Goal: Task Accomplishment & Management: Manage account settings

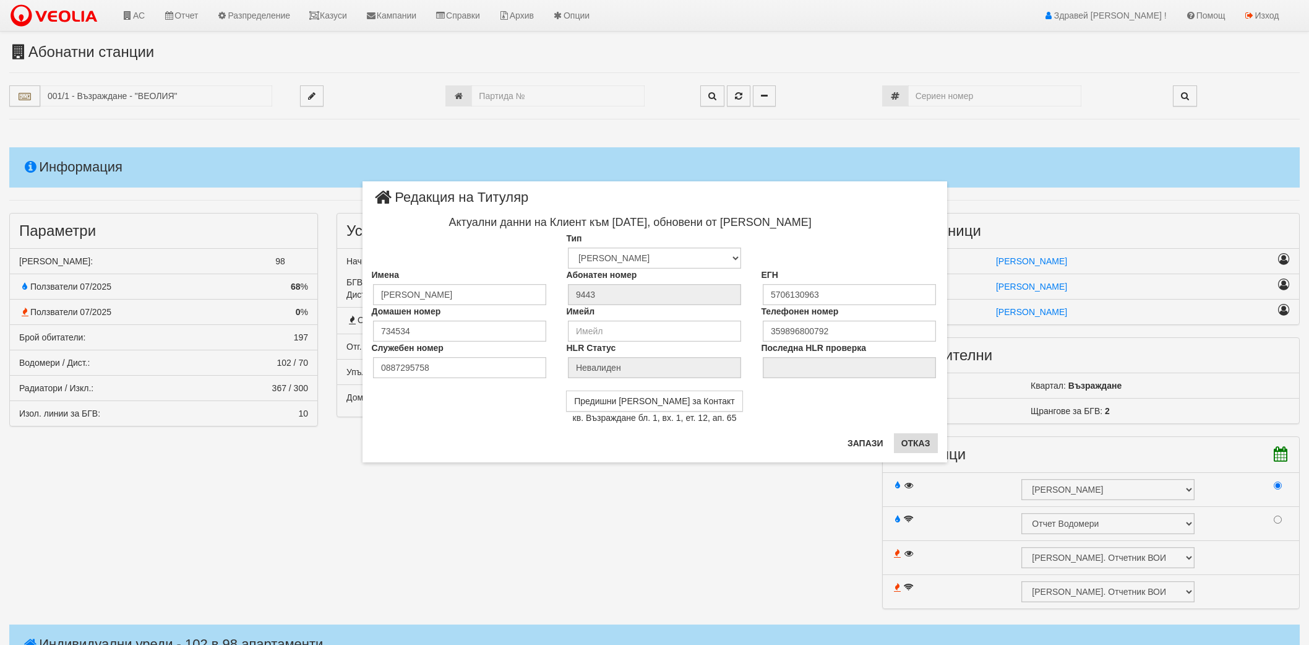
scroll to position [1719, 0]
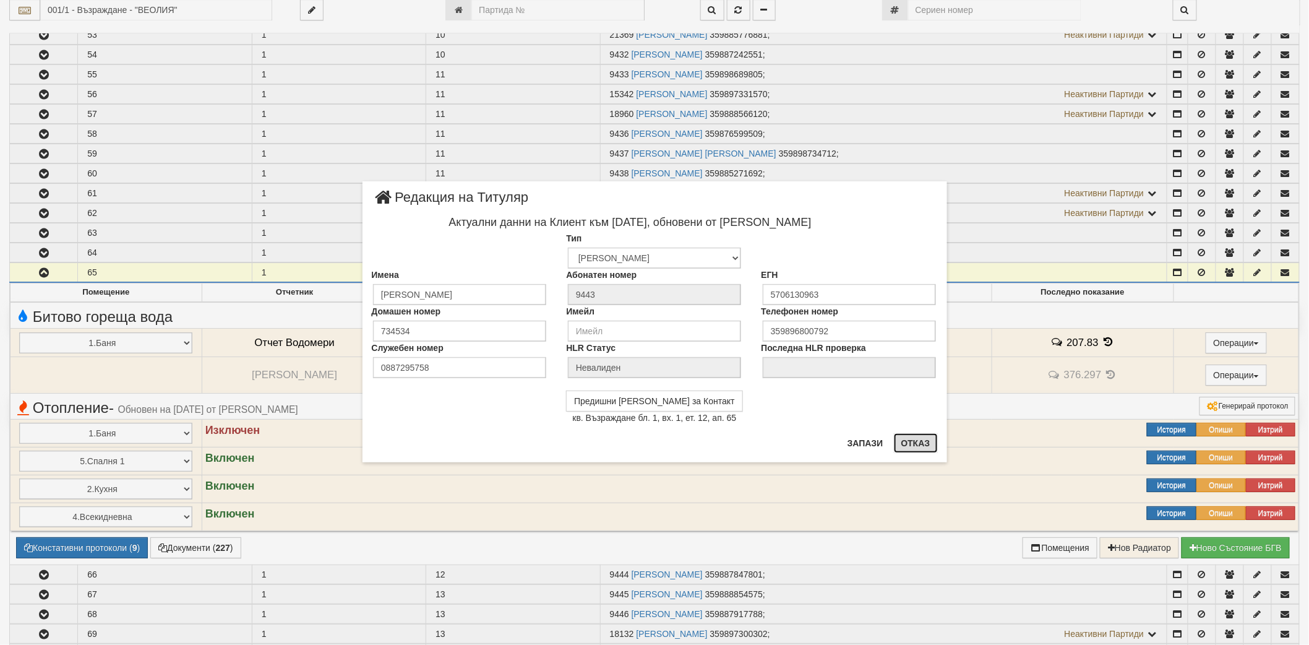
click at [914, 442] on button "Отказ" at bounding box center [916, 443] width 44 height 20
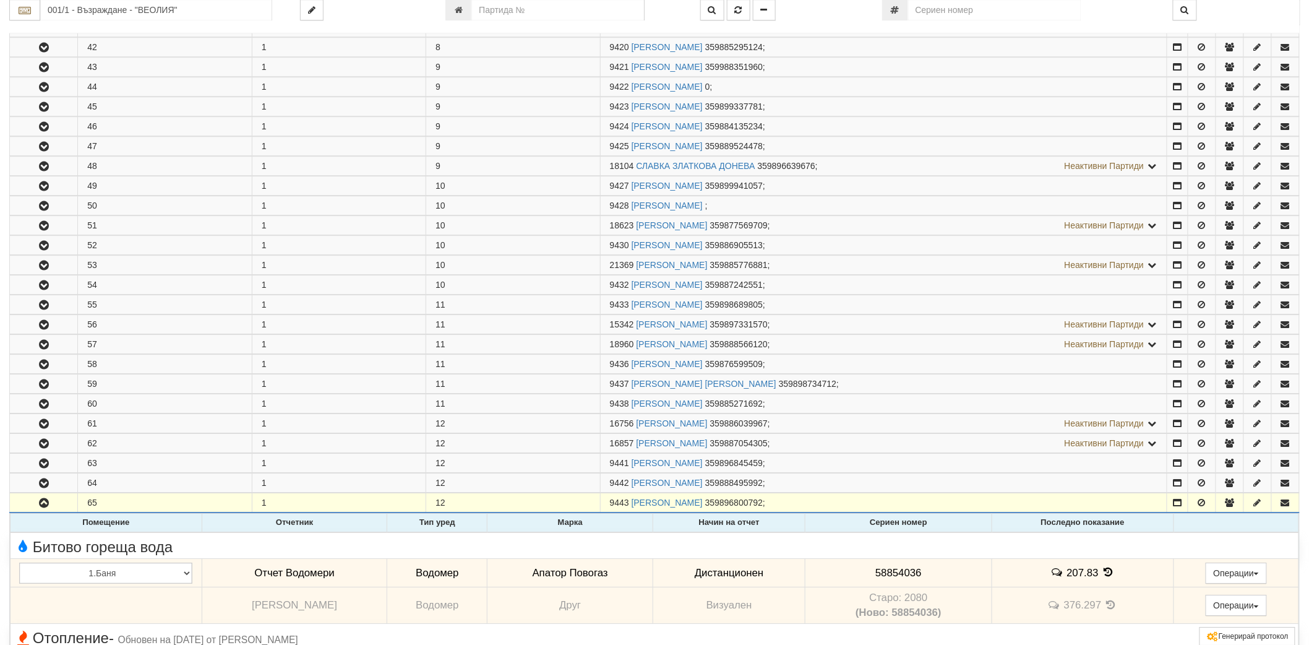
scroll to position [1513, 0]
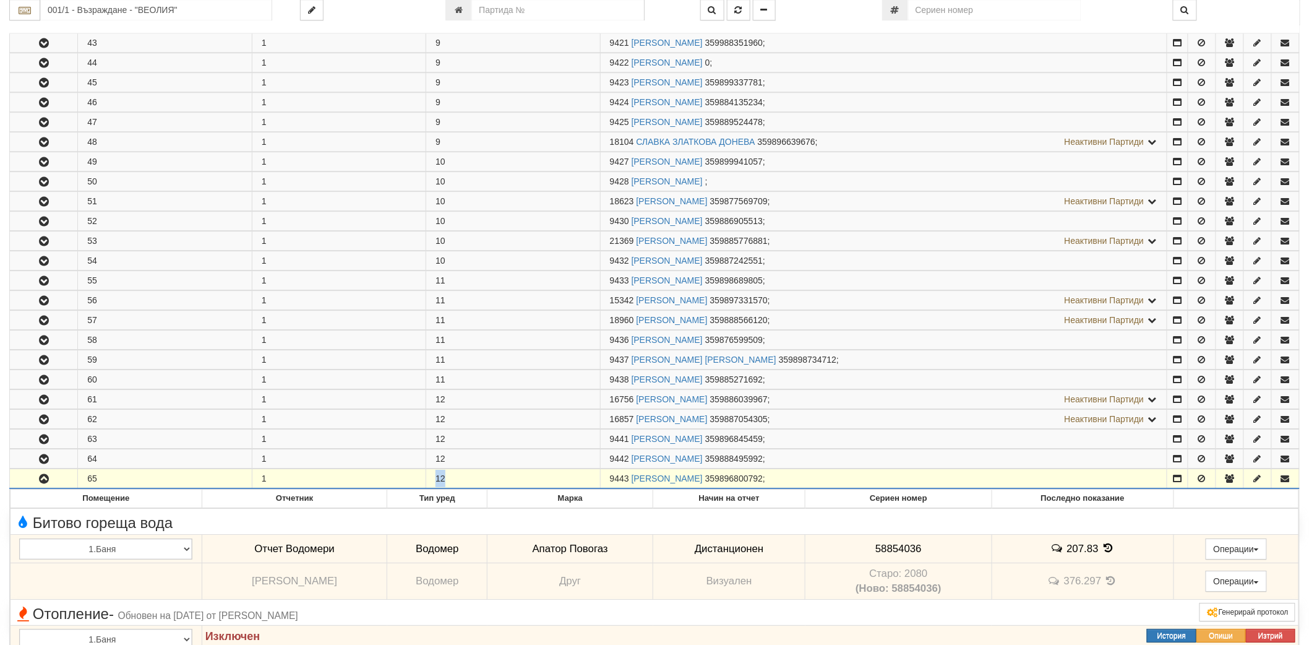
drag, startPoint x: 436, startPoint y: 488, endPoint x: 450, endPoint y: 487, distance: 14.9
click at [450, 487] on td "12" at bounding box center [513, 478] width 174 height 20
click at [447, 487] on td "12" at bounding box center [513, 478] width 174 height 20
drag, startPoint x: 444, startPoint y: 487, endPoint x: 435, endPoint y: 488, distance: 8.7
click at [435, 488] on td "12" at bounding box center [513, 478] width 174 height 20
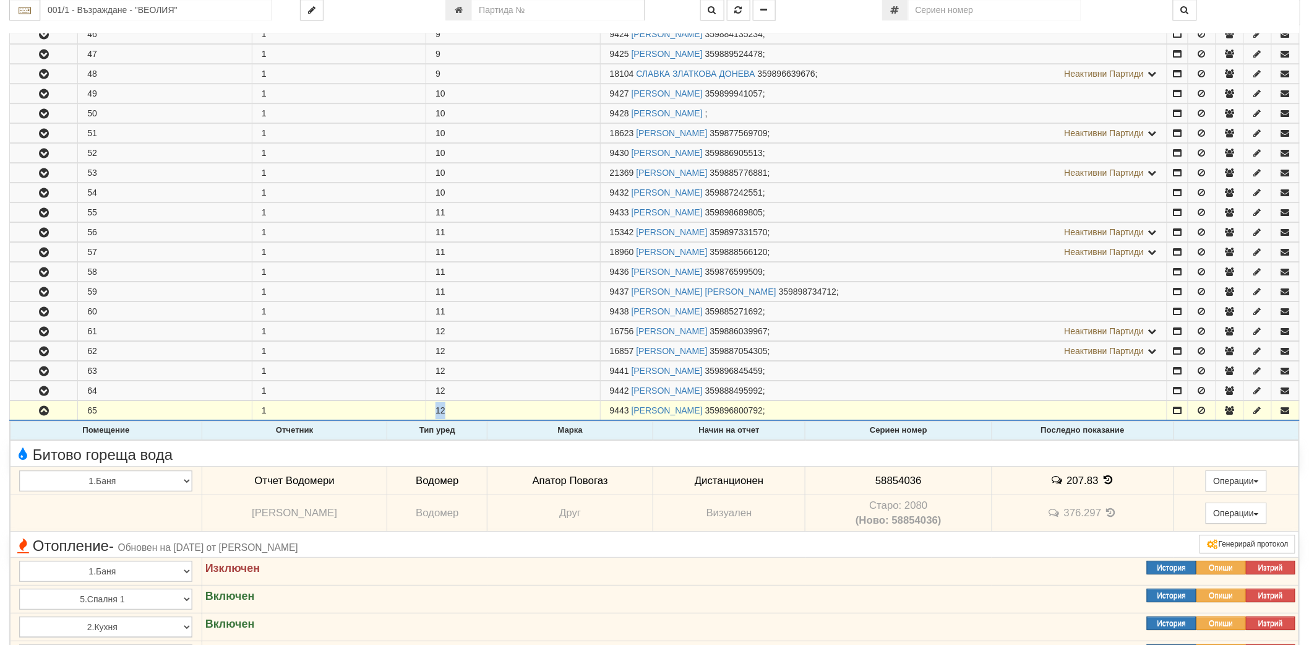
scroll to position [1581, 0]
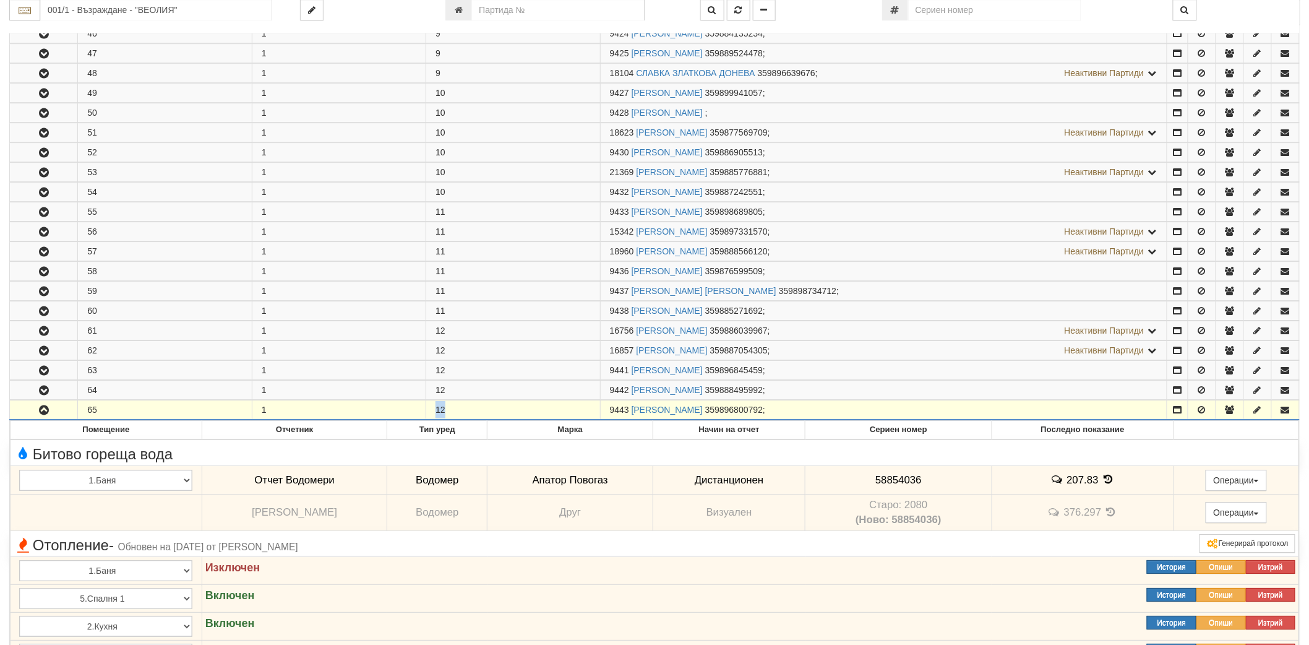
click at [447, 416] on td "12" at bounding box center [513, 410] width 174 height 20
drag, startPoint x: 447, startPoint y: 416, endPoint x: 431, endPoint y: 415, distance: 15.5
click at [431, 415] on td "12" at bounding box center [513, 410] width 174 height 20
click at [458, 415] on td "12" at bounding box center [513, 410] width 174 height 20
drag, startPoint x: 447, startPoint y: 417, endPoint x: 435, endPoint y: 418, distance: 11.8
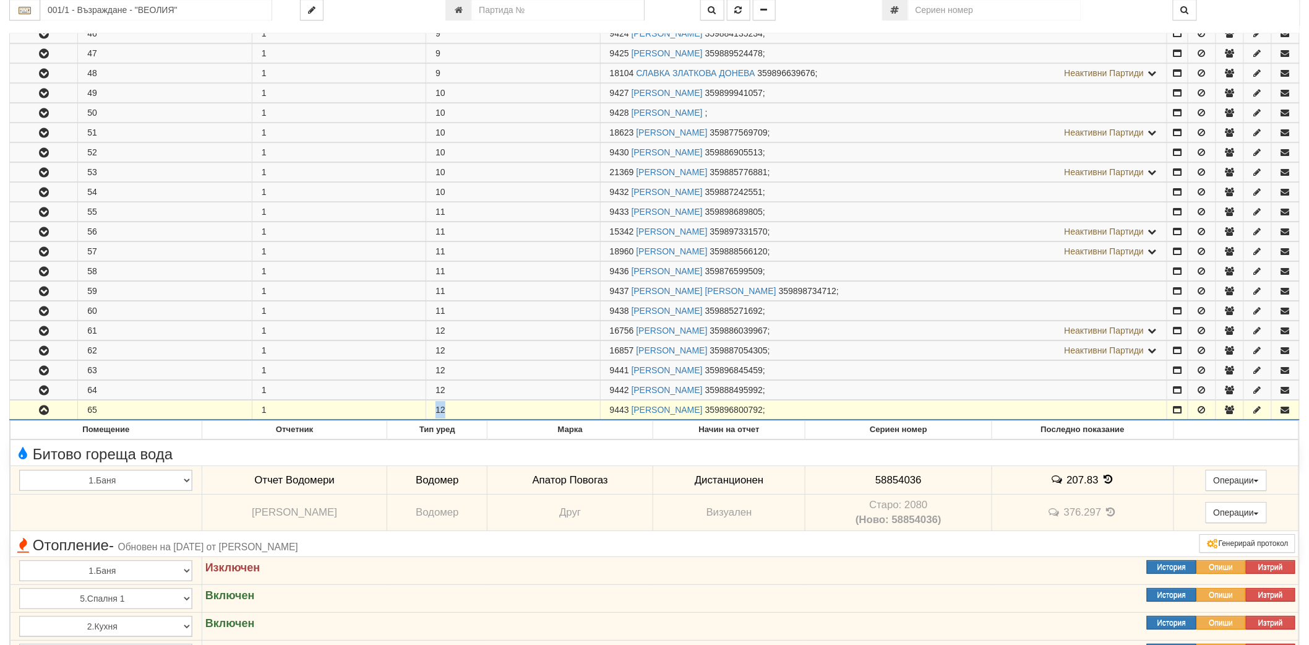
click at [435, 418] on td "12" at bounding box center [513, 410] width 174 height 20
click at [434, 417] on td "12" at bounding box center [513, 410] width 174 height 20
drag, startPoint x: 434, startPoint y: 416, endPoint x: 452, endPoint y: 416, distance: 17.3
click at [452, 416] on td "12" at bounding box center [513, 410] width 174 height 20
click at [450, 416] on td "12" at bounding box center [513, 410] width 174 height 20
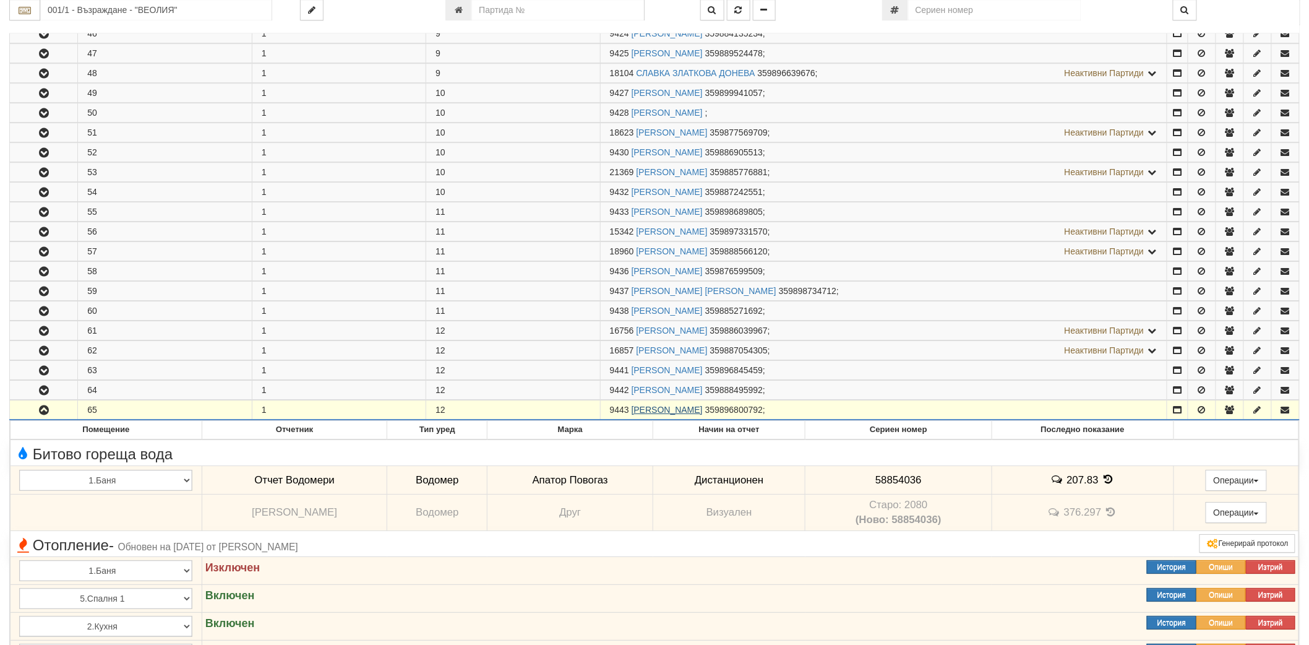
click at [703, 415] on link "АТАНАС ИВАНОВ КИРОВ" at bounding box center [667, 410] width 71 height 10
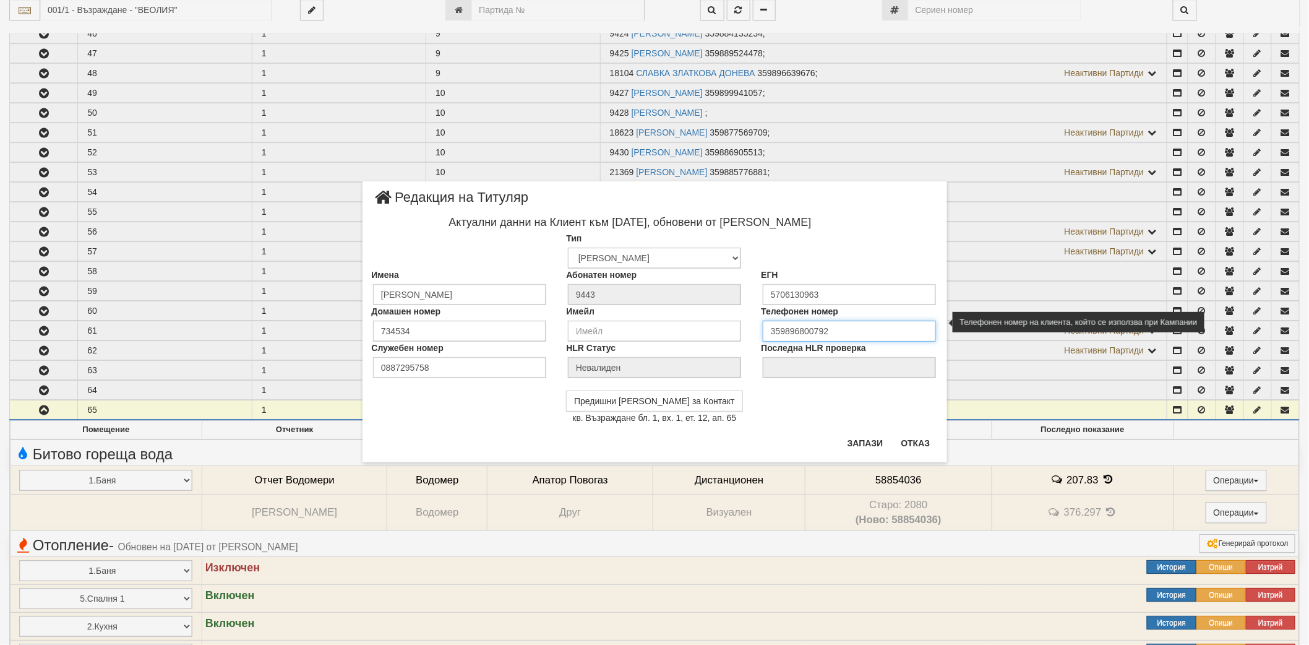
drag, startPoint x: 855, startPoint y: 324, endPoint x: 788, endPoint y: 332, distance: 67.9
click at [788, 332] on input "359896800792" at bounding box center [849, 331] width 173 height 21
click at [856, 335] on input "359896800792" at bounding box center [849, 331] width 173 height 21
drag, startPoint x: 853, startPoint y: 330, endPoint x: 786, endPoint y: 331, distance: 66.2
click at [786, 331] on input "359896800792" at bounding box center [849, 331] width 173 height 21
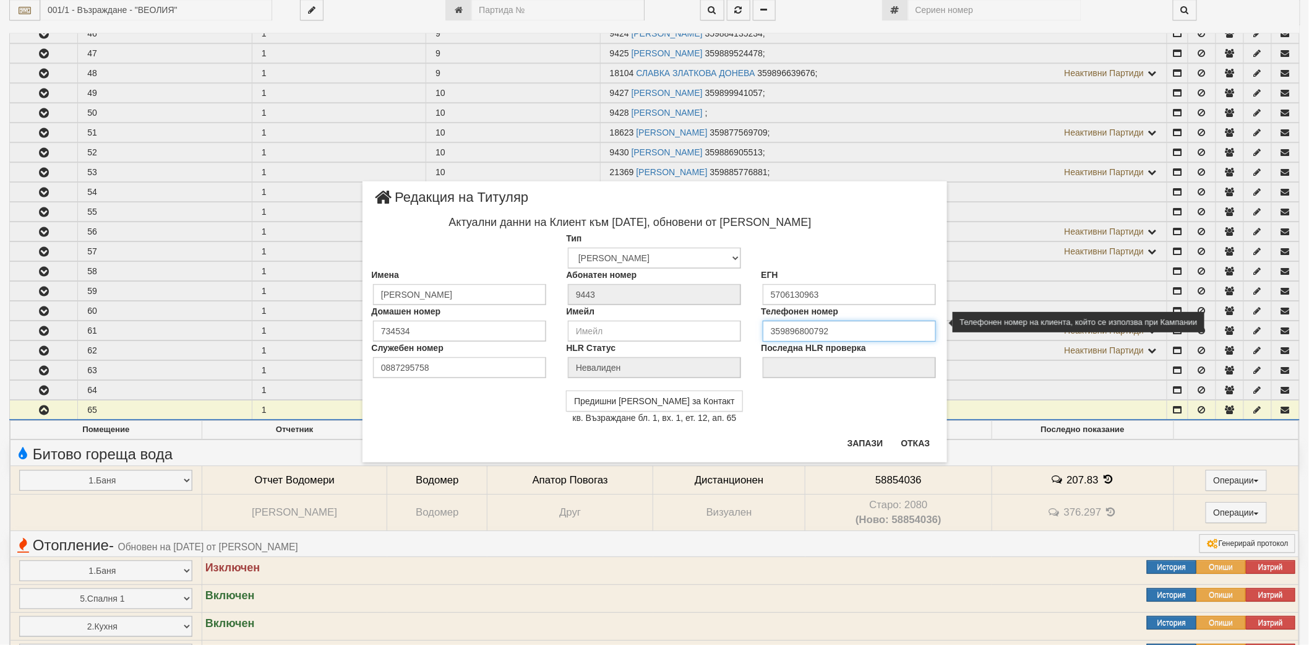
paste input "0888799585"
click at [790, 329] on input "3590888799585" at bounding box center [849, 331] width 173 height 21
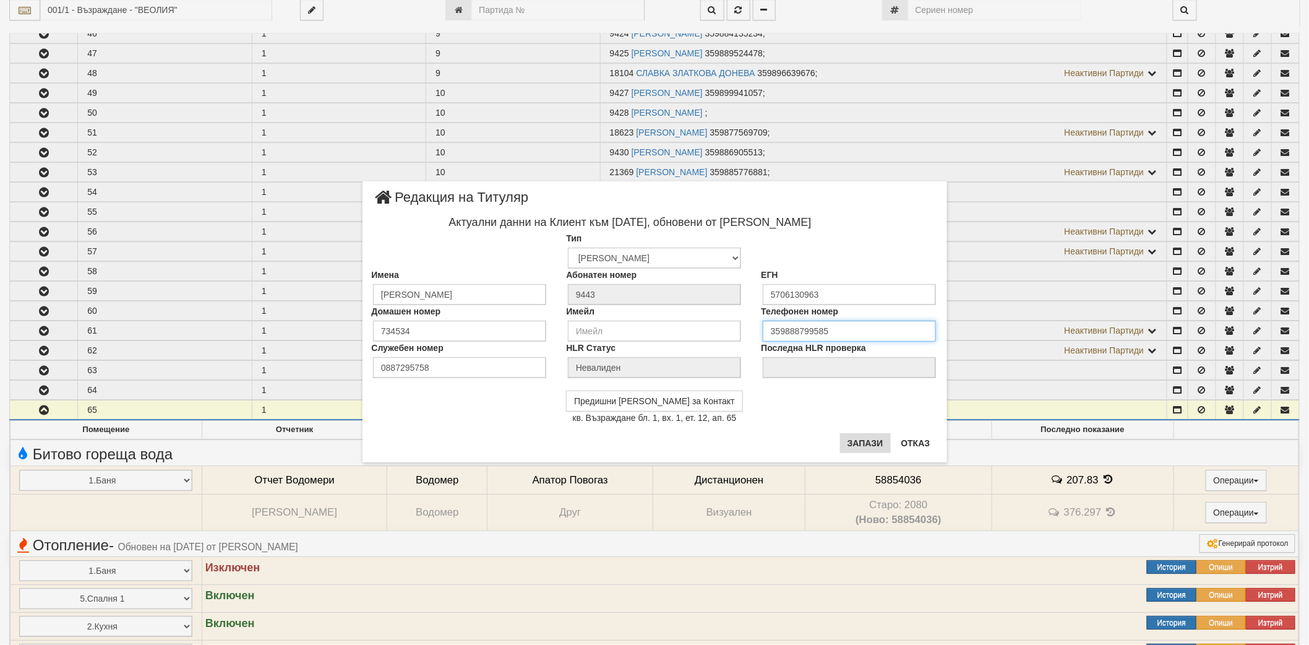
type input "359888799585"
click at [877, 441] on button "Запази" at bounding box center [865, 443] width 51 height 20
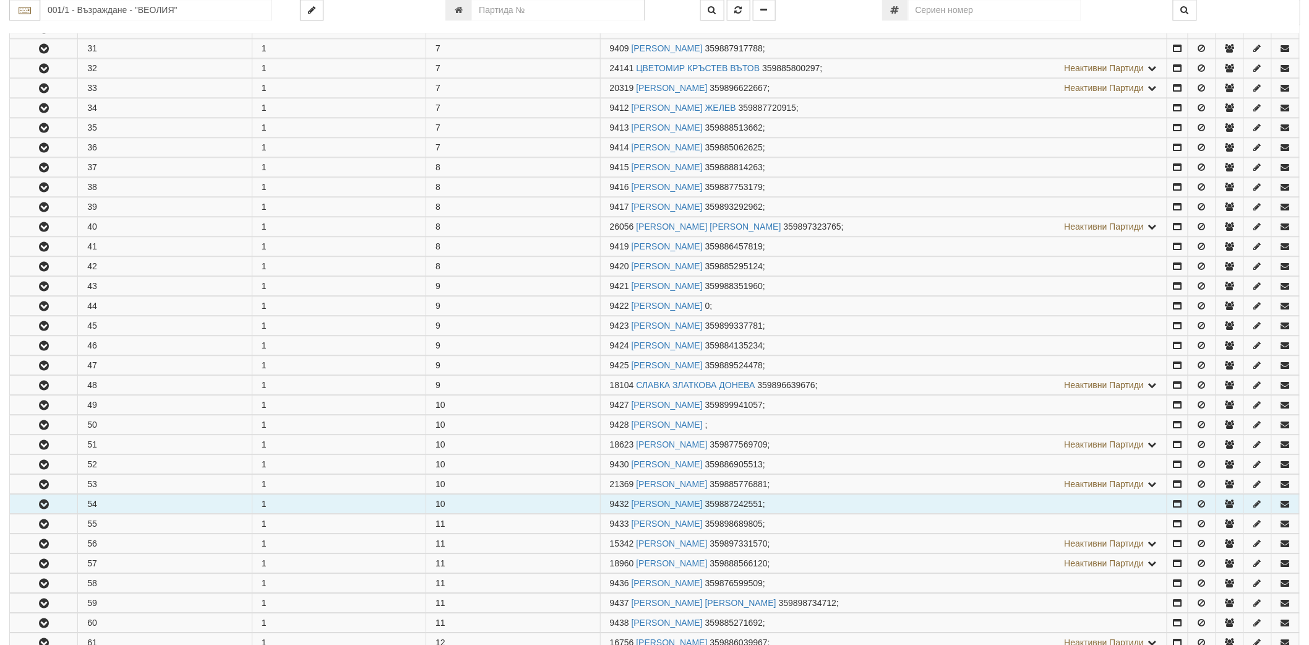
scroll to position [1238, 0]
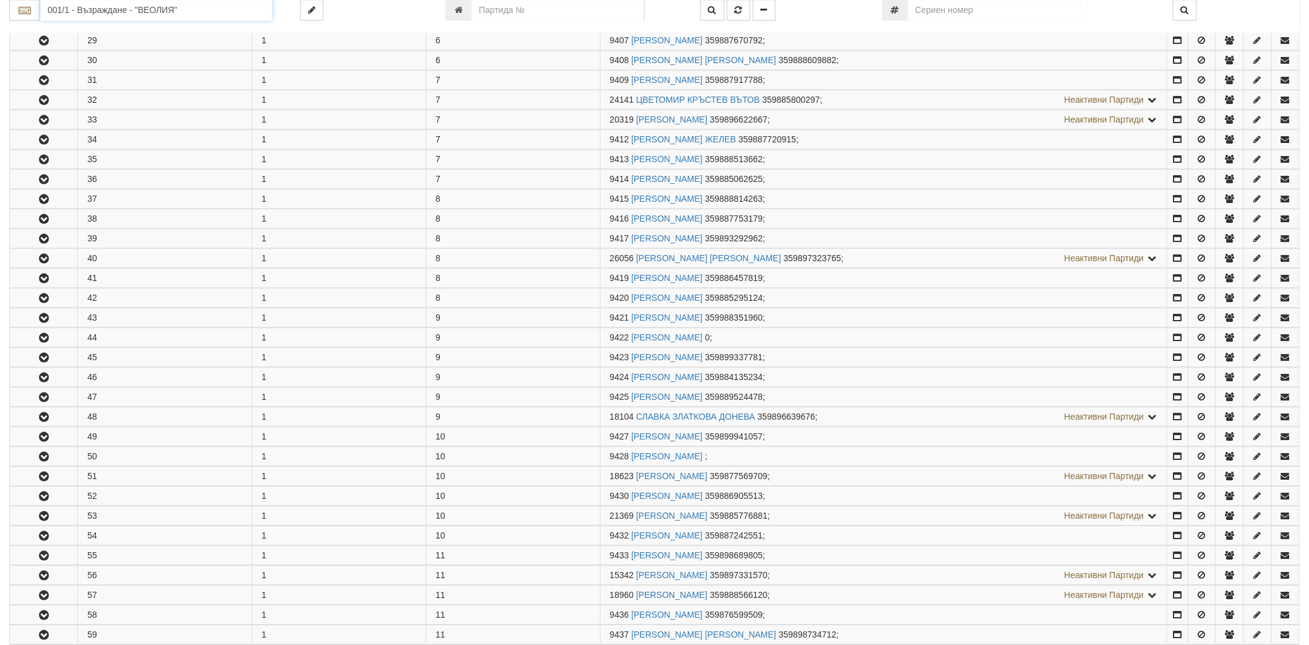
click at [119, 16] on input "001/1 - Възраждане - "ВЕОЛИЯ"" at bounding box center [156, 10] width 232 height 21
click at [95, 8] on input "115" at bounding box center [156, 10] width 232 height 21
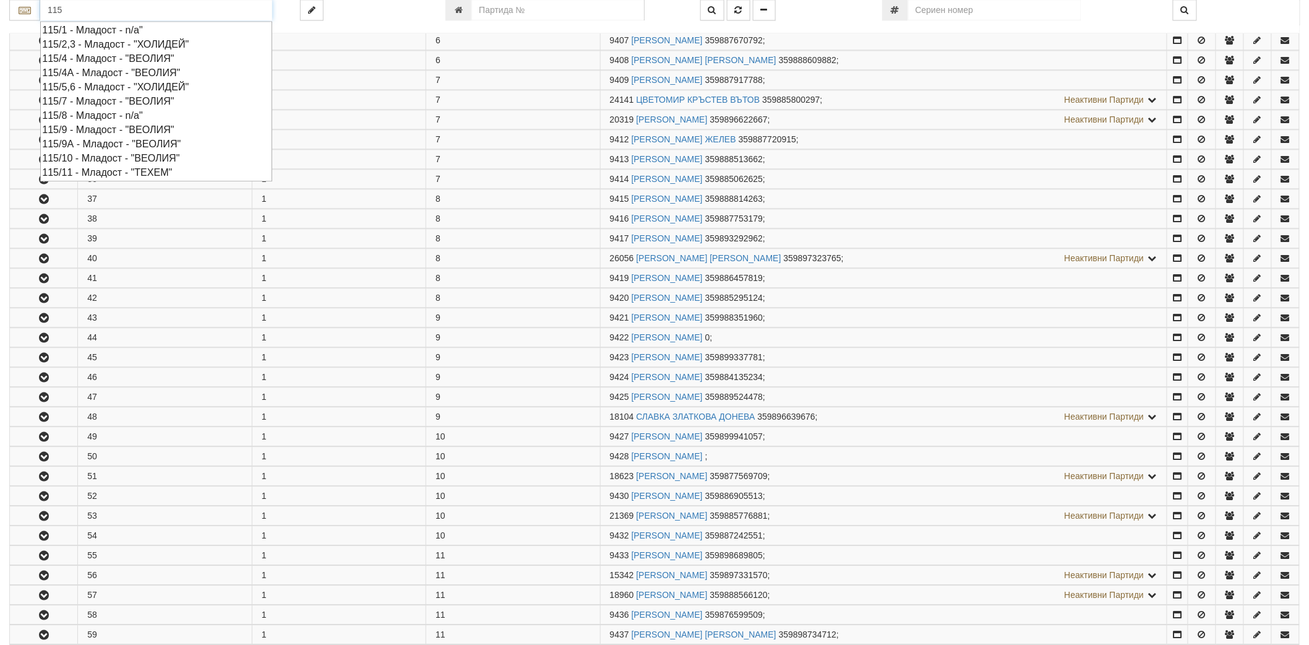
click at [89, 156] on div "115/10 - Младост - "ВЕОЛИЯ"" at bounding box center [156, 158] width 228 height 14
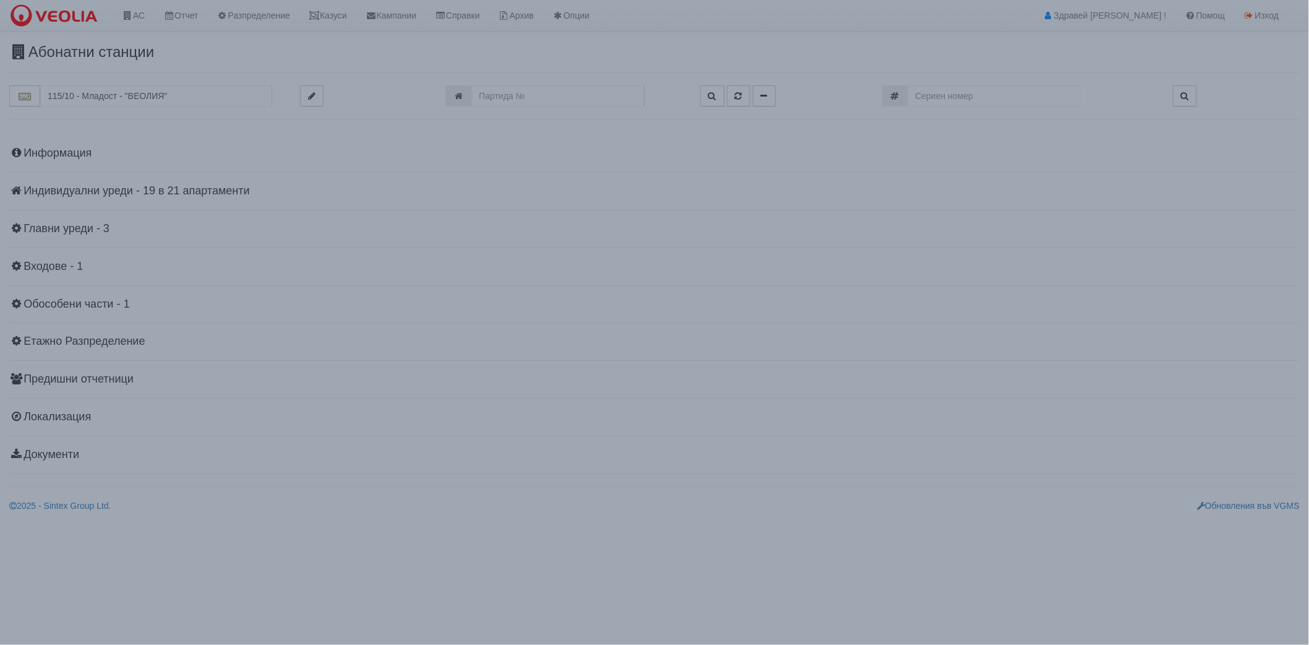
scroll to position [0, 0]
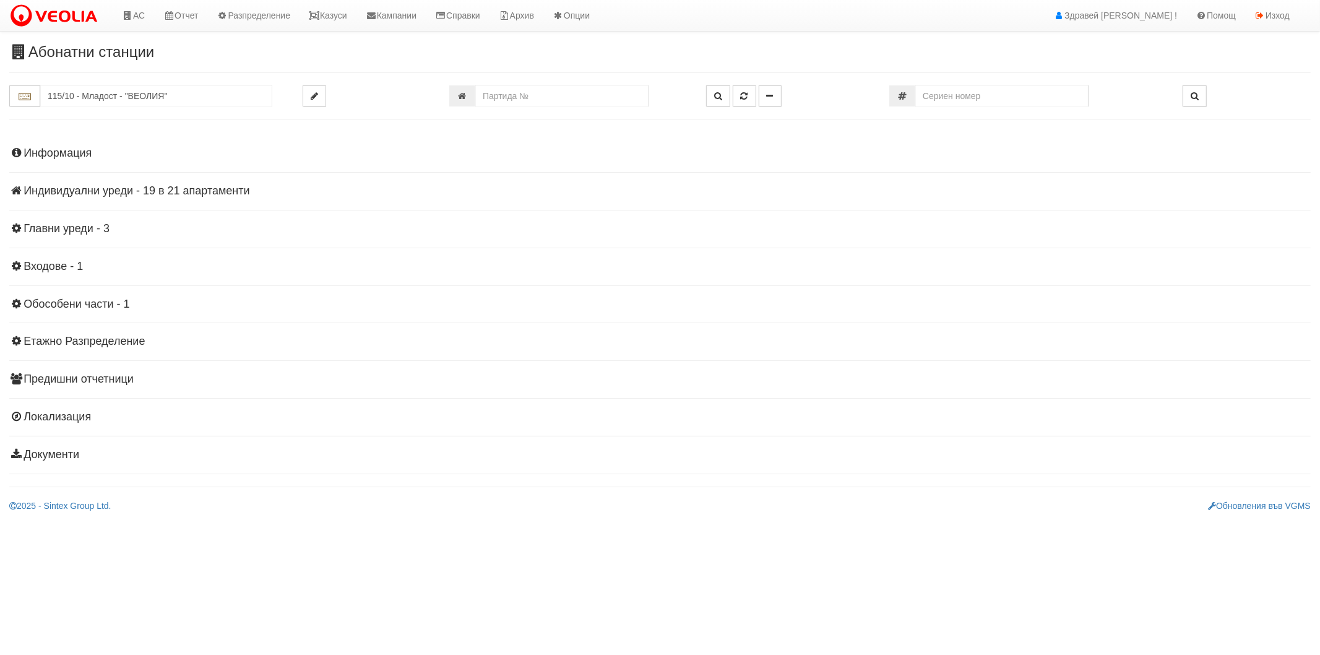
click at [56, 196] on h4 "Индивидуални уреди - 19 в 21 апартаменти" at bounding box center [659, 191] width 1301 height 12
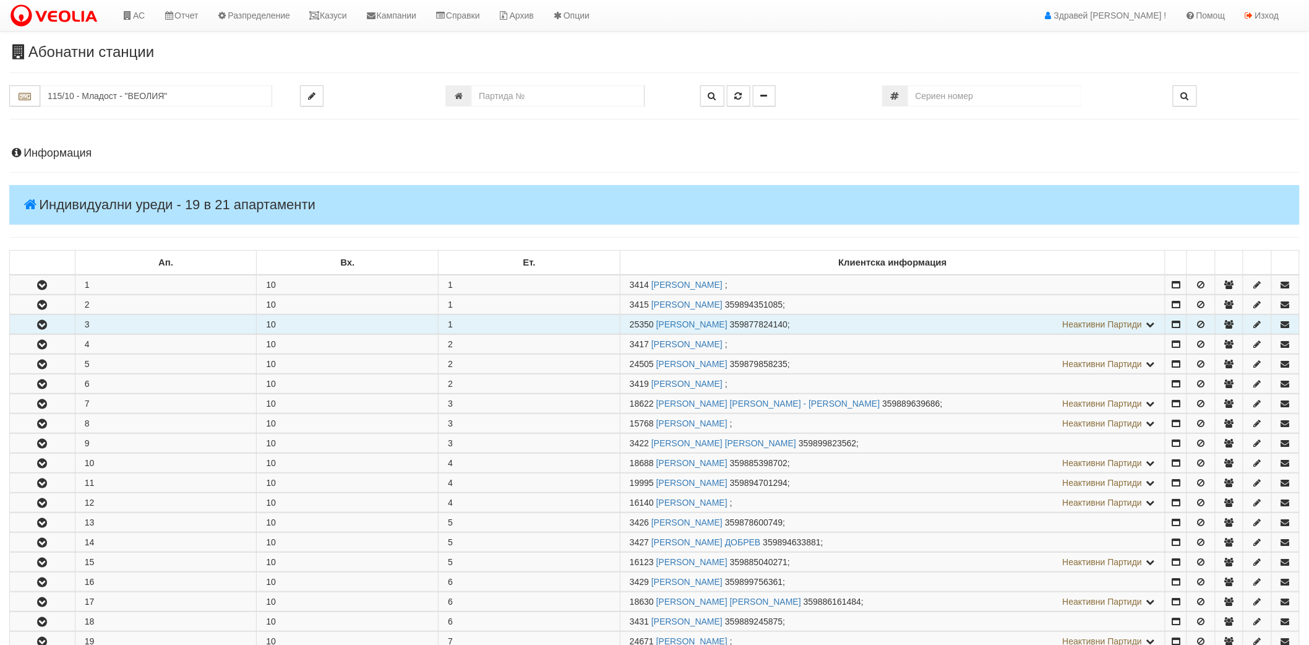
click at [41, 321] on icon "button" at bounding box center [42, 325] width 15 height 9
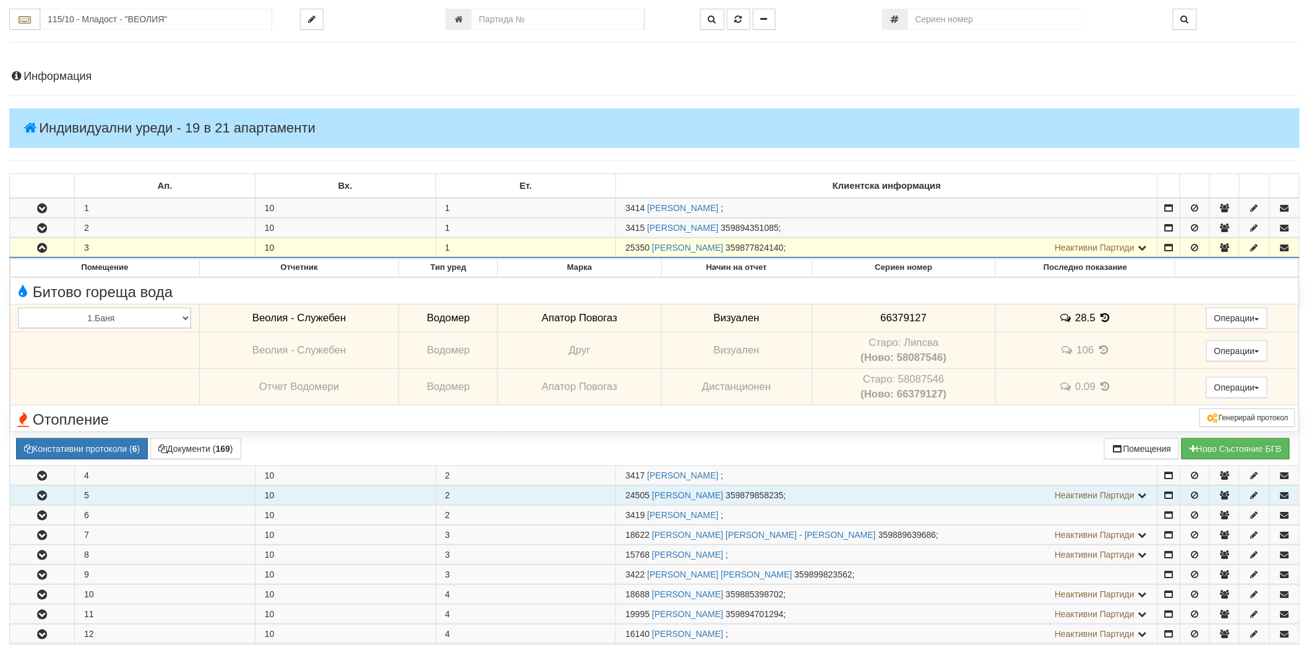
scroll to position [206, 0]
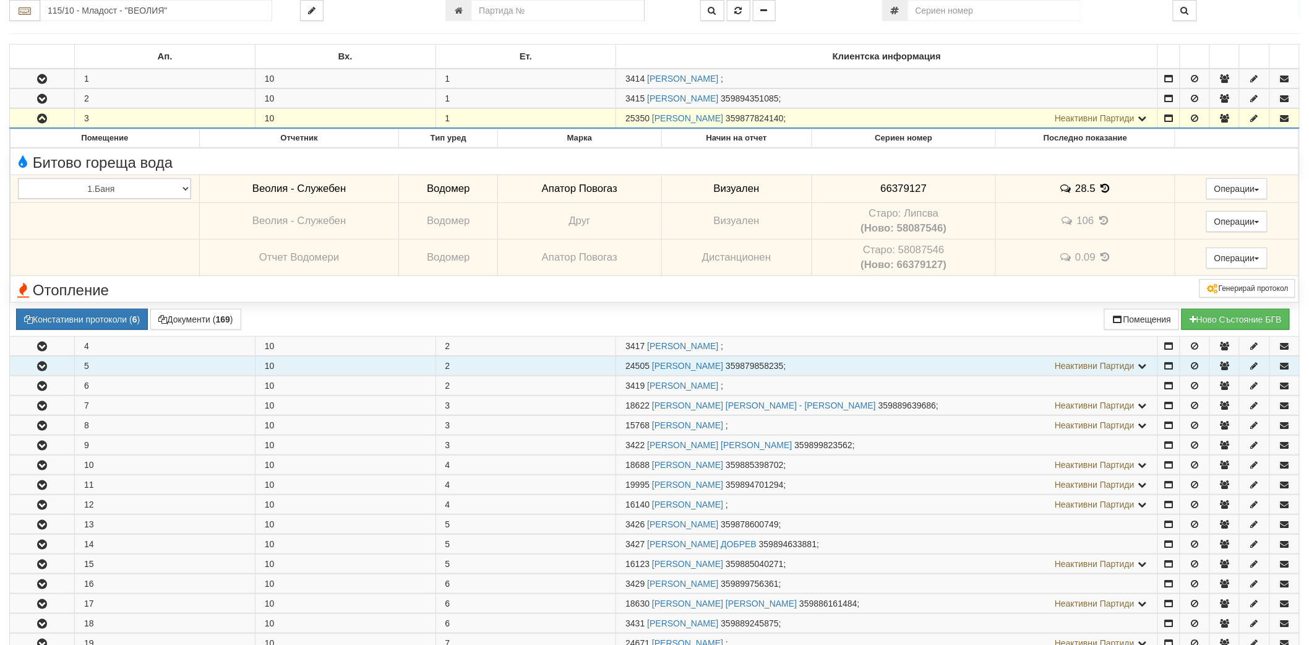
click at [48, 370] on button "button" at bounding box center [42, 365] width 64 height 19
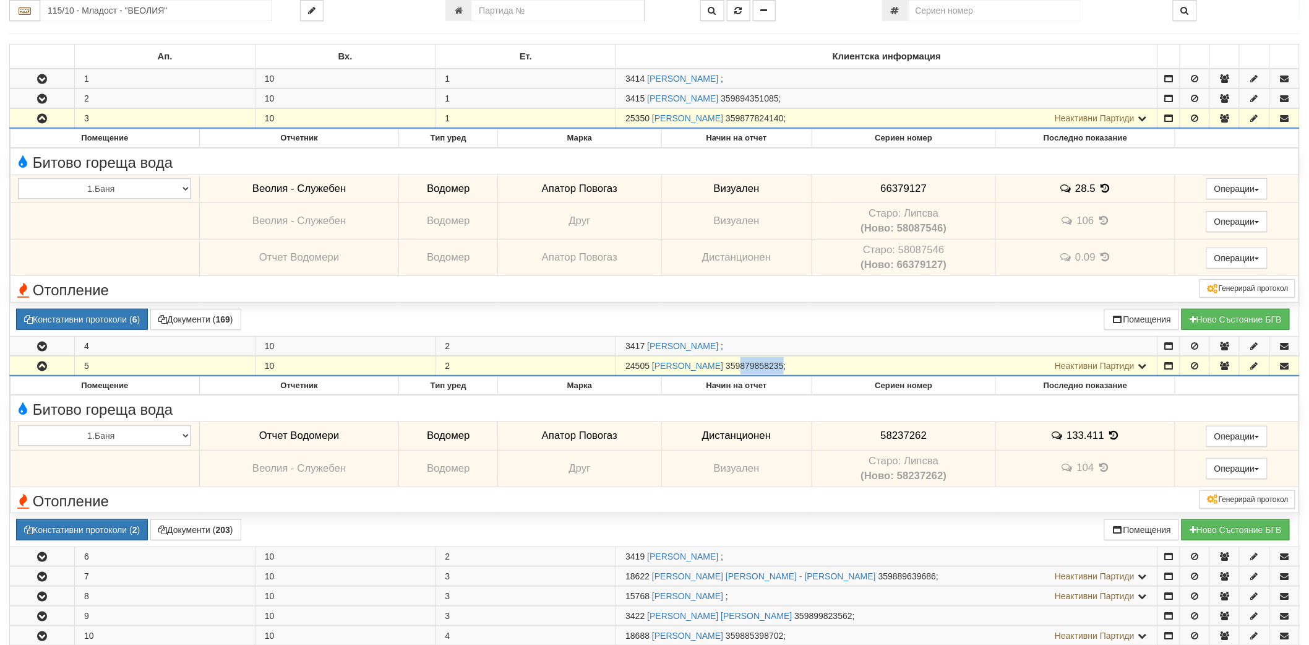
drag, startPoint x: 815, startPoint y: 367, endPoint x: 858, endPoint y: 367, distance: 42.7
click at [783, 367] on span "359879858235" at bounding box center [755, 366] width 58 height 10
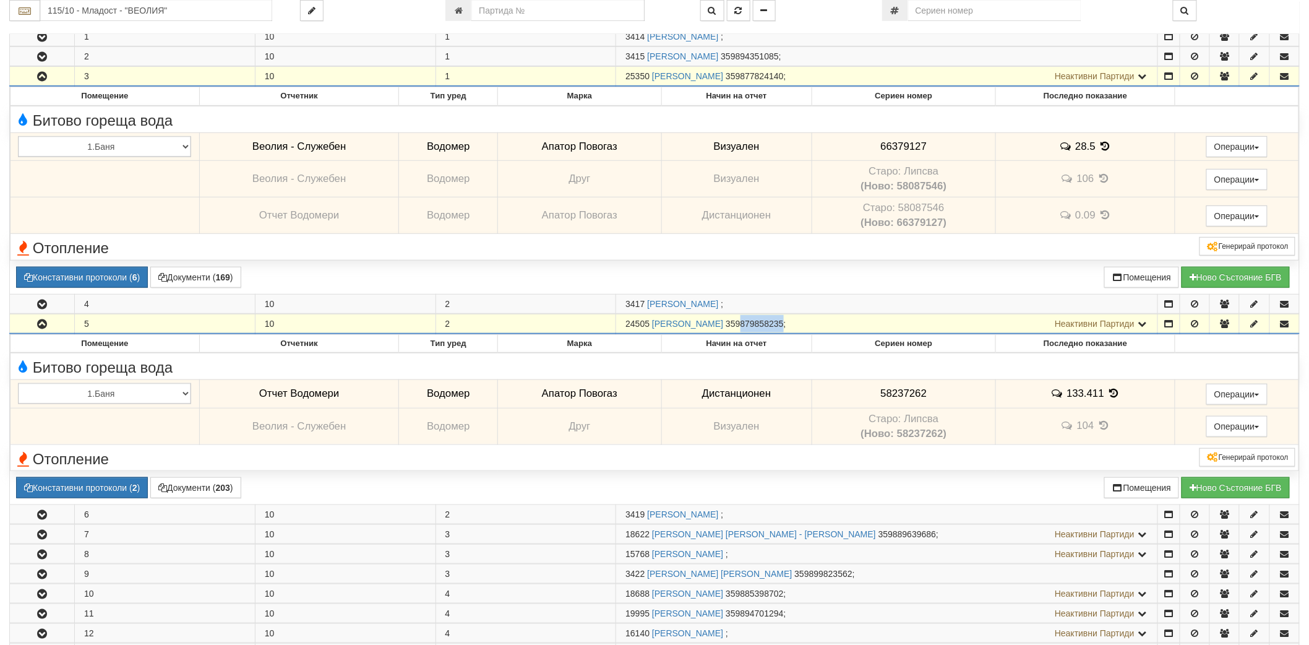
scroll to position [619, 0]
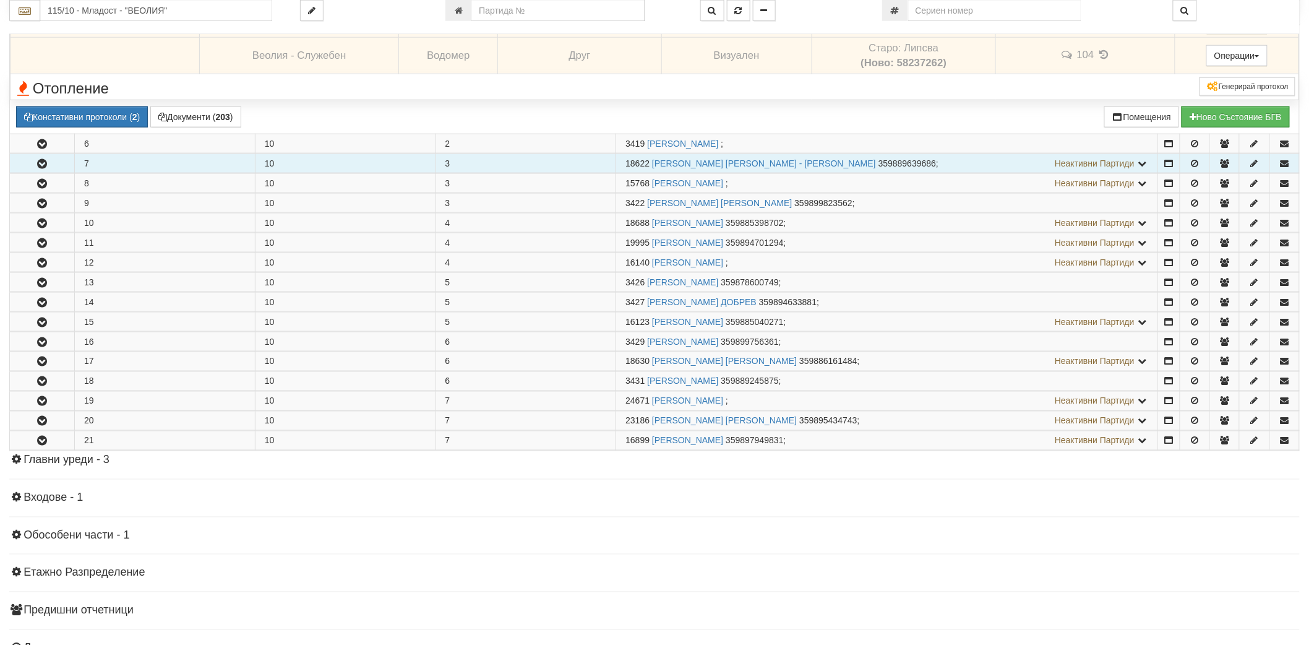
click at [33, 161] on button "button" at bounding box center [42, 163] width 64 height 19
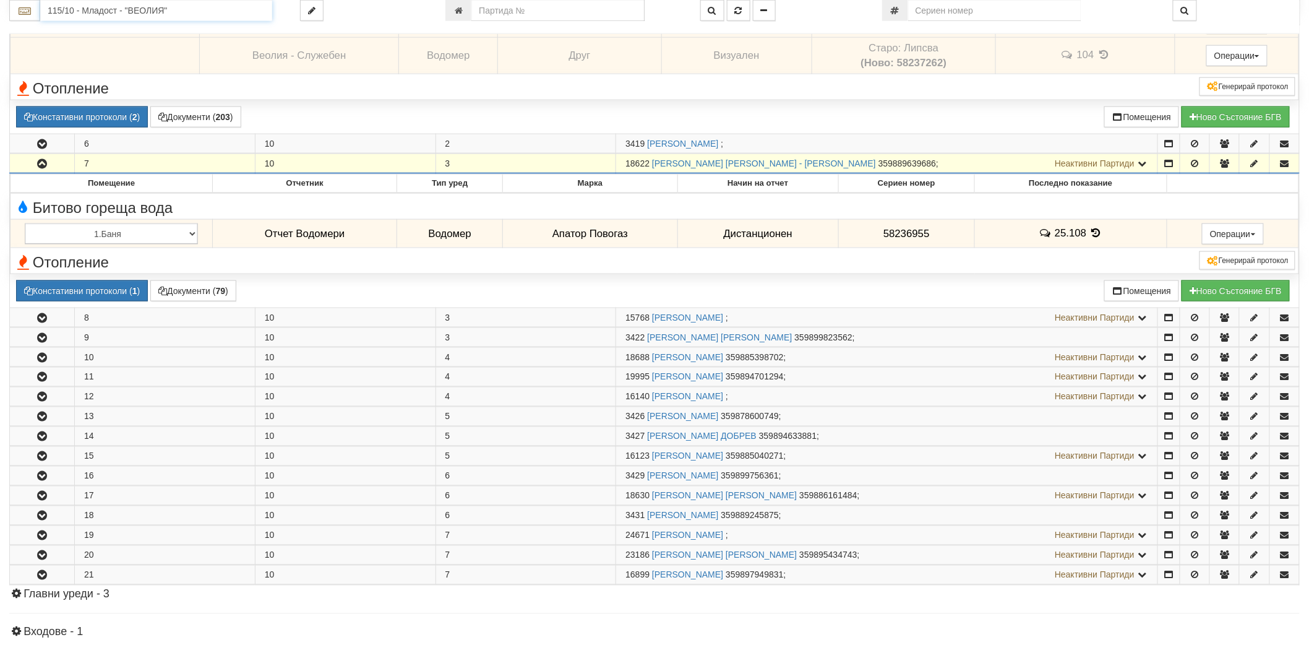
click at [165, 2] on input "115/10 - Младост - "ВЕОЛИЯ"" at bounding box center [156, 10] width 232 height 21
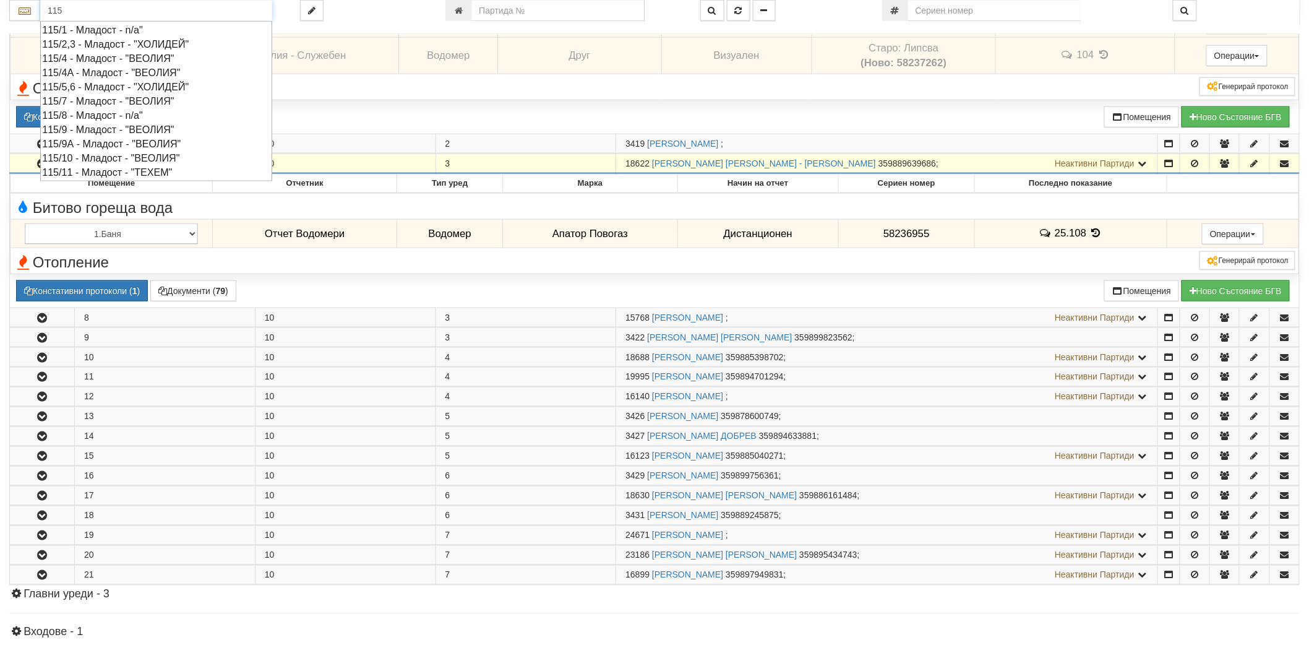
click at [98, 145] on div "115/9А - Младост - "ВЕОЛИЯ"" at bounding box center [156, 144] width 228 height 14
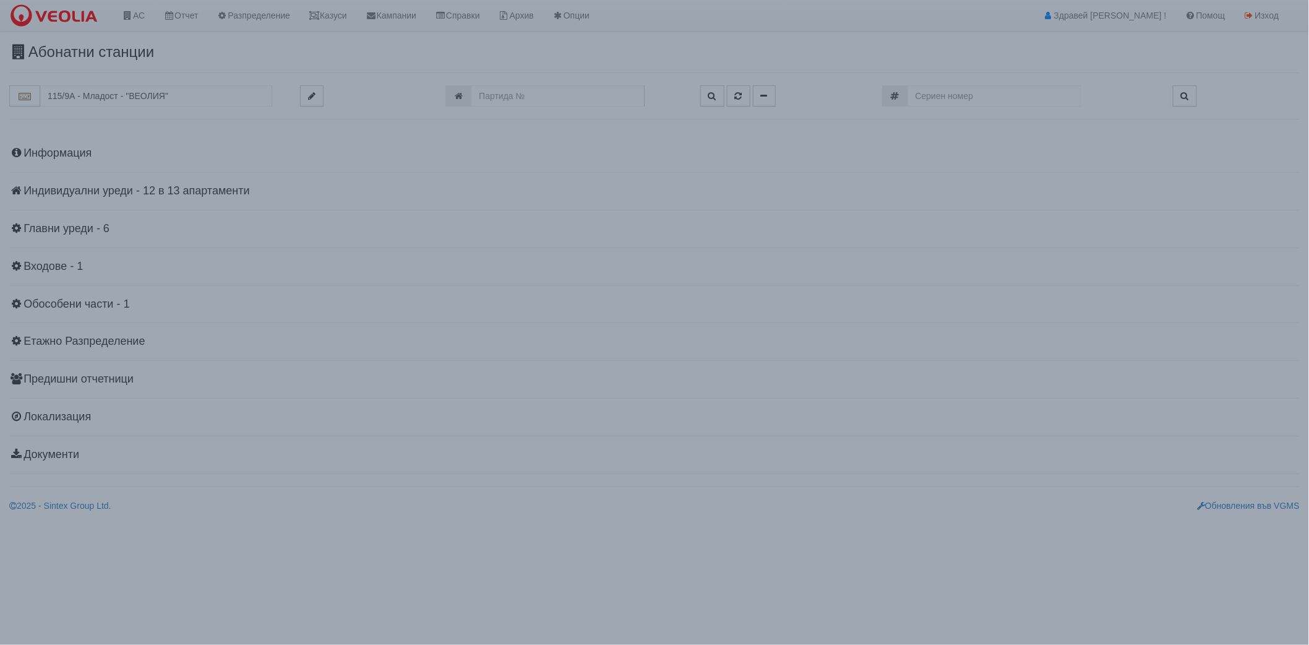
scroll to position [0, 0]
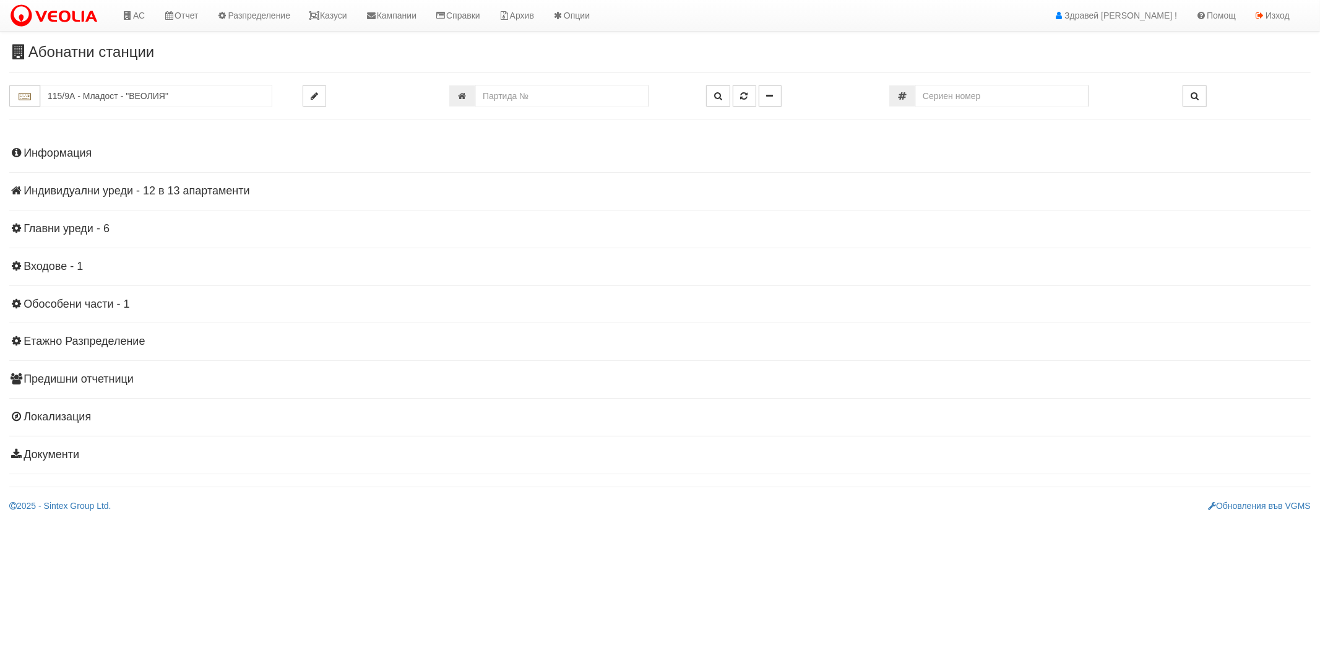
click at [138, 192] on h4 "Индивидуални уреди - 12 в 13 апартаменти" at bounding box center [659, 191] width 1301 height 12
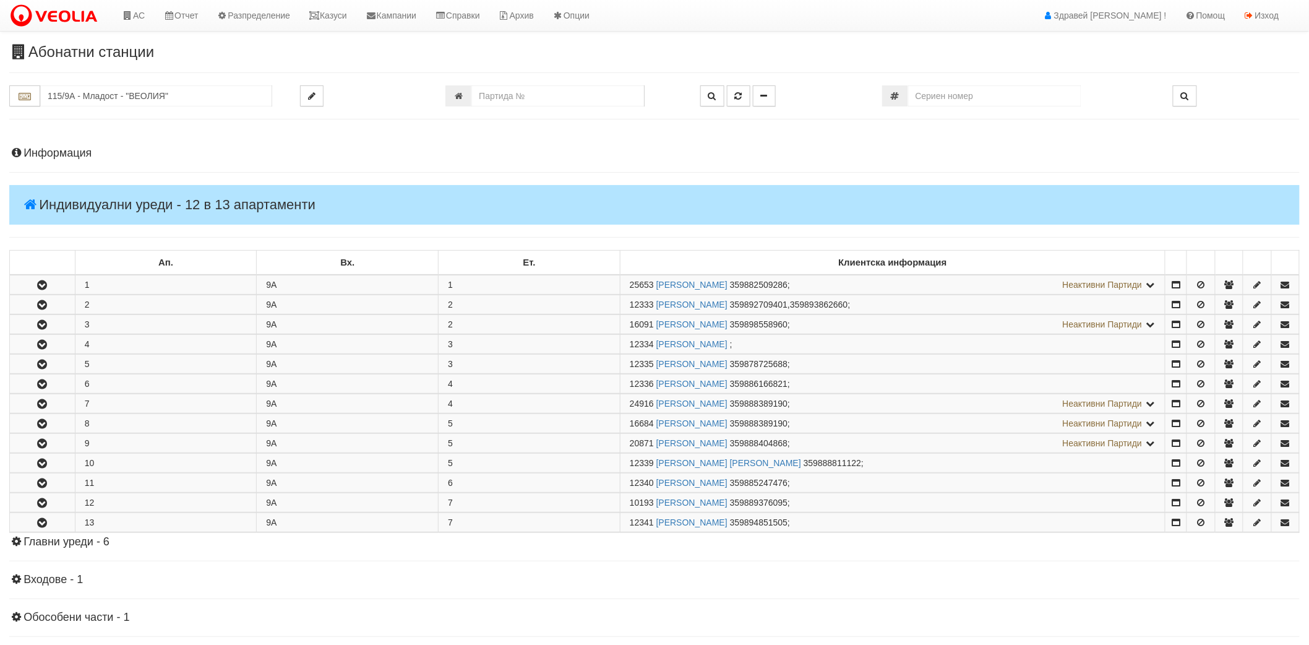
click at [69, 153] on h4 "Информация" at bounding box center [654, 153] width 1291 height 12
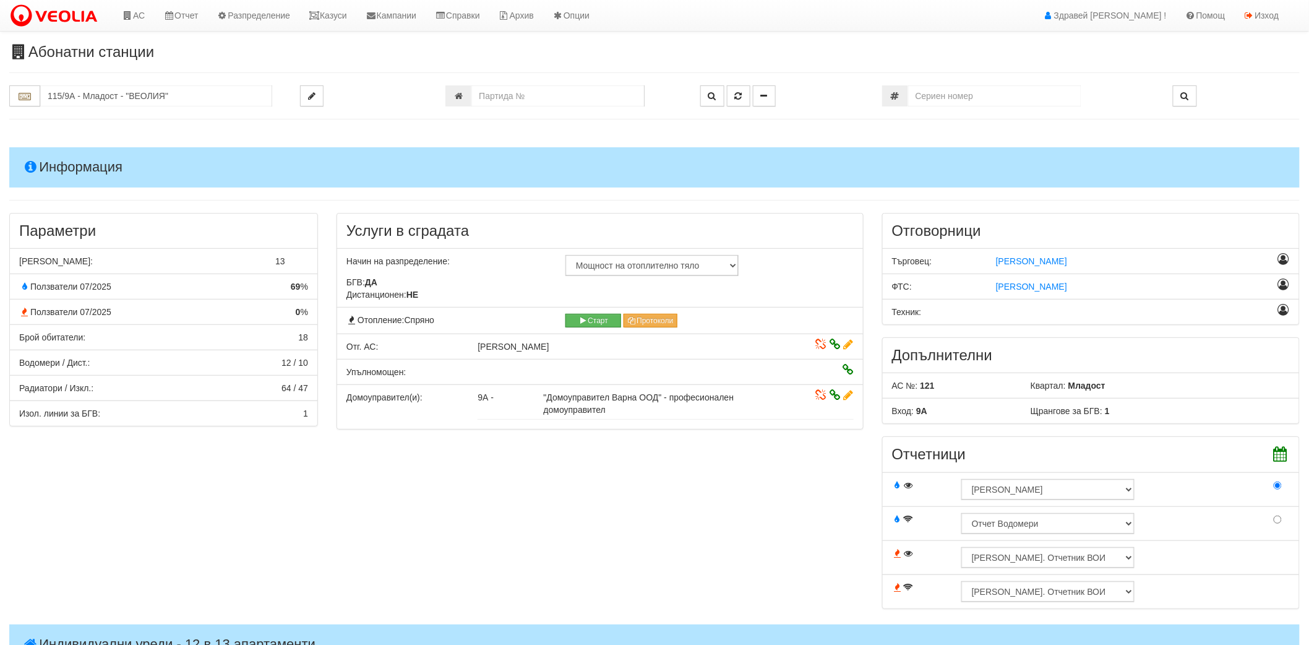
click at [69, 153] on h4 "Информация" at bounding box center [654, 167] width 1291 height 40
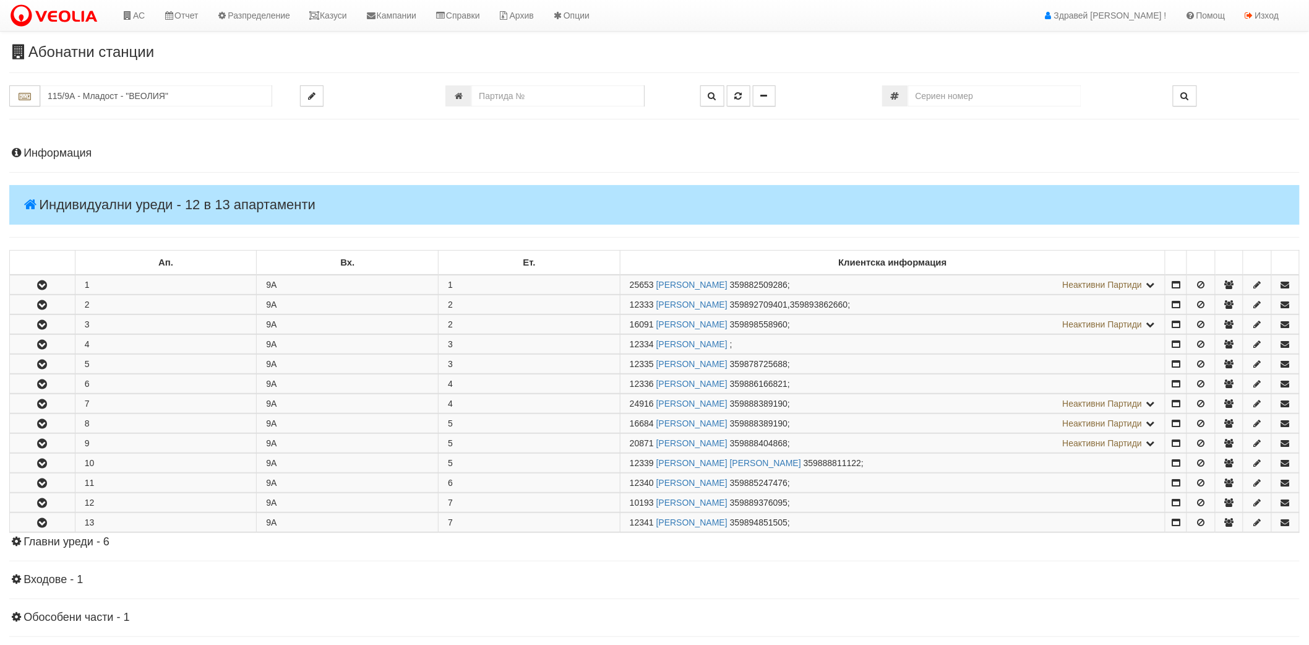
click at [82, 150] on h4 "Информация" at bounding box center [654, 153] width 1291 height 12
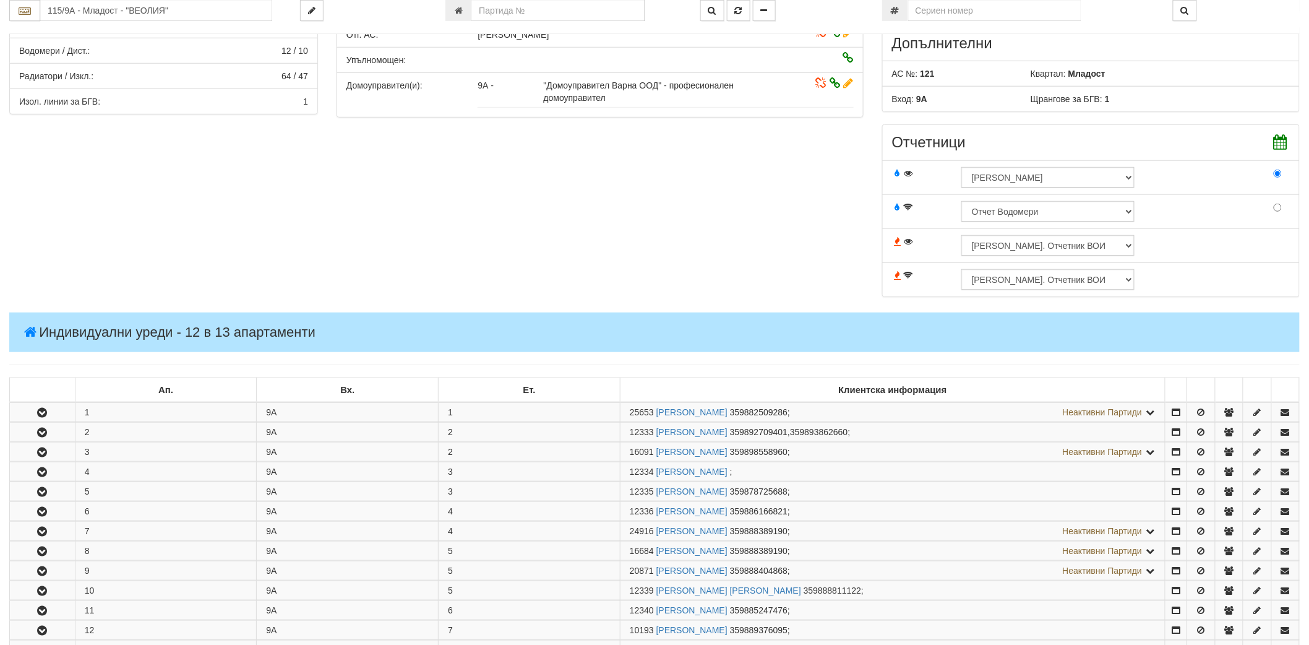
scroll to position [206, 0]
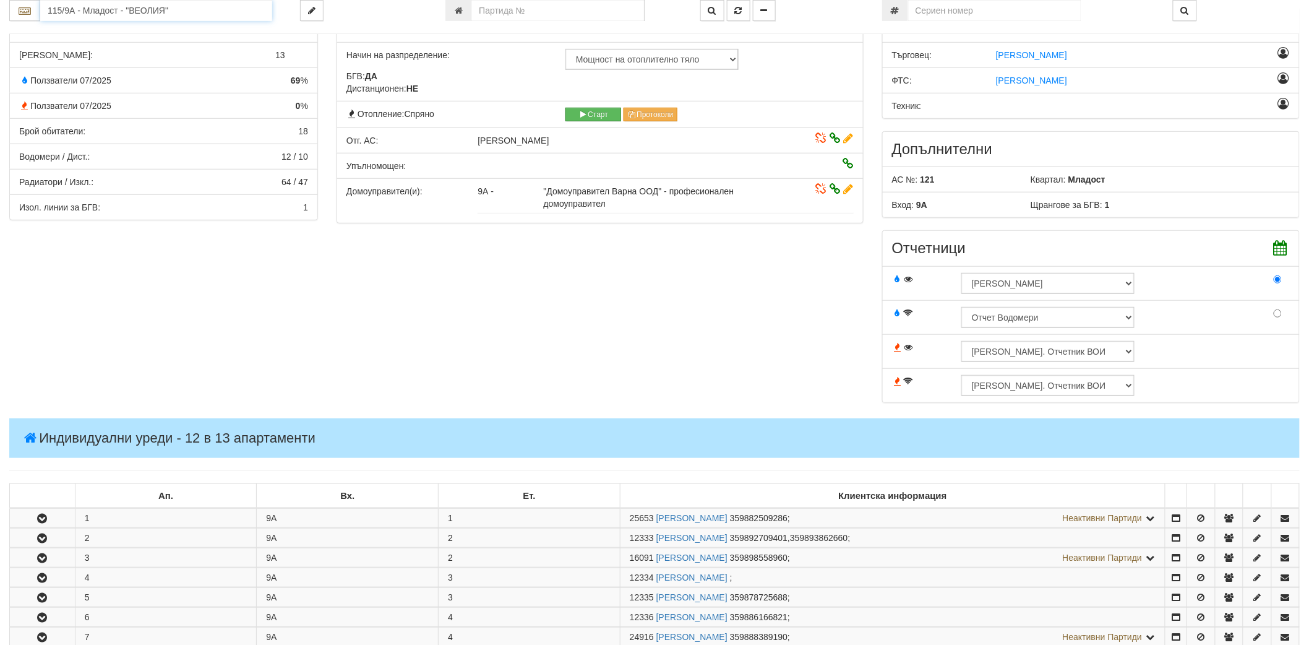
click at [158, 17] on input "115/9А - Младост - "ВЕОЛИЯ"" at bounding box center [156, 10] width 232 height 21
click at [134, 30] on div "153/1 - Младост - "ТЕХЕМ"" at bounding box center [156, 30] width 228 height 14
type input "153/1 - Младост - "ТЕХЕМ""
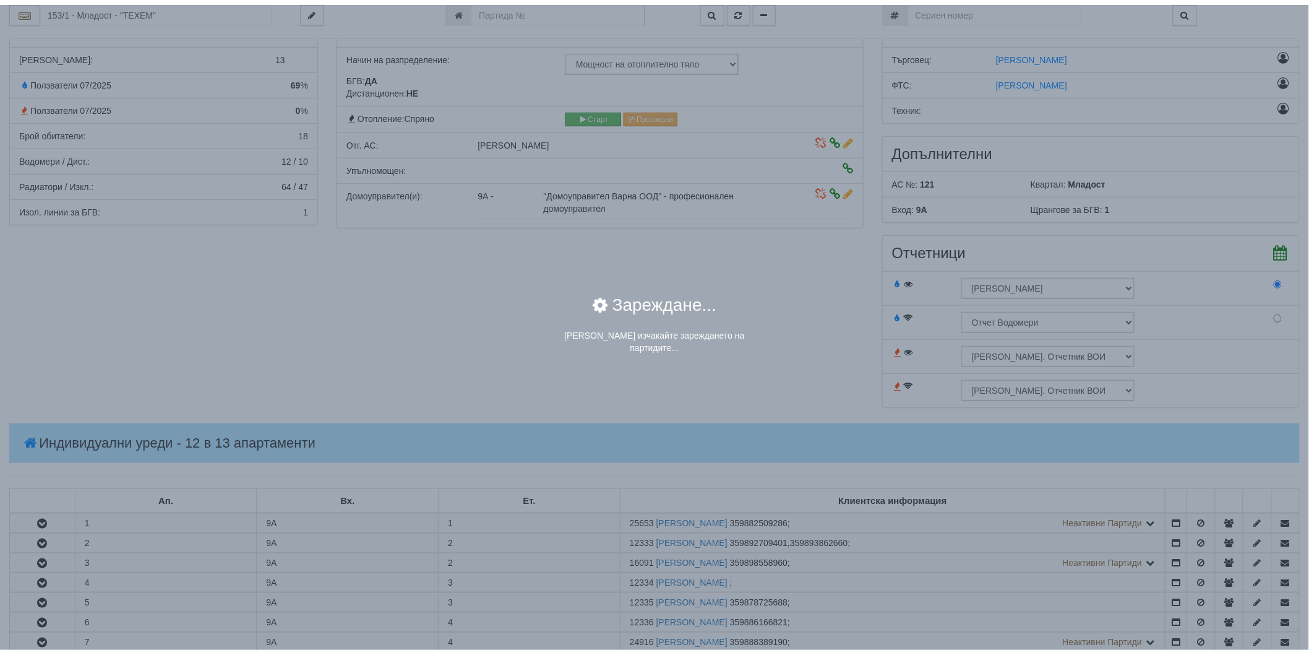
scroll to position [0, 0]
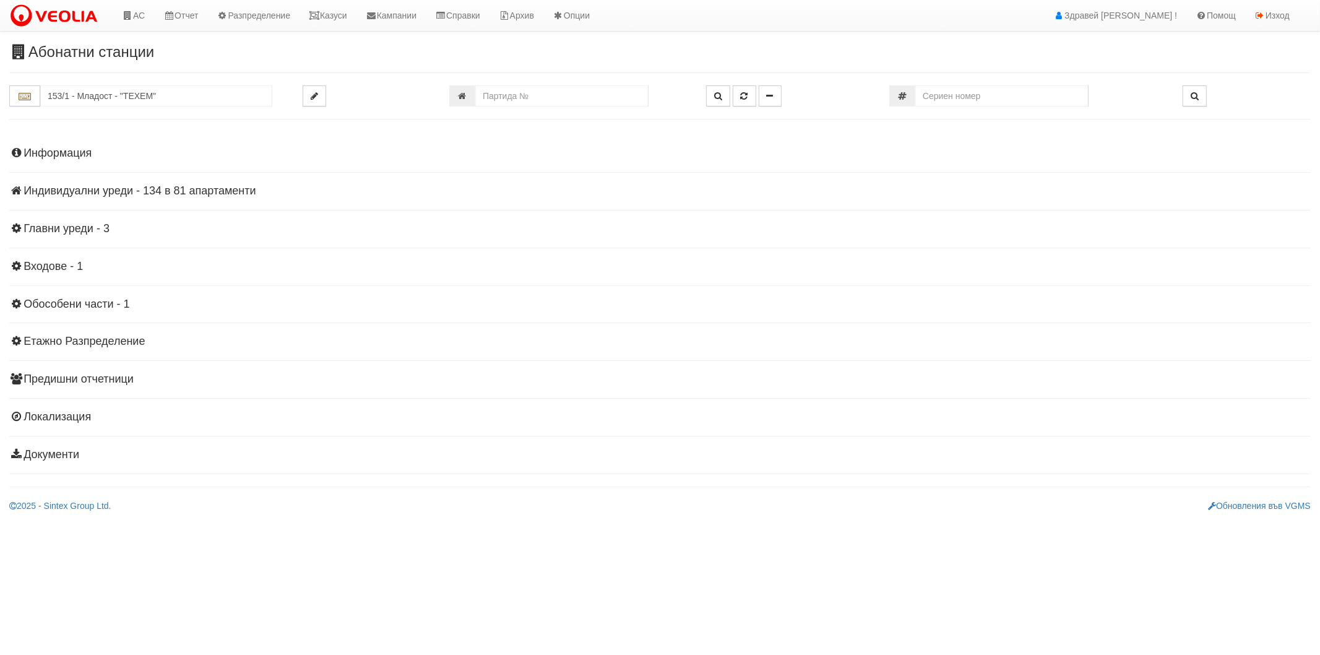
click at [58, 153] on h4 "Информация" at bounding box center [659, 153] width 1301 height 12
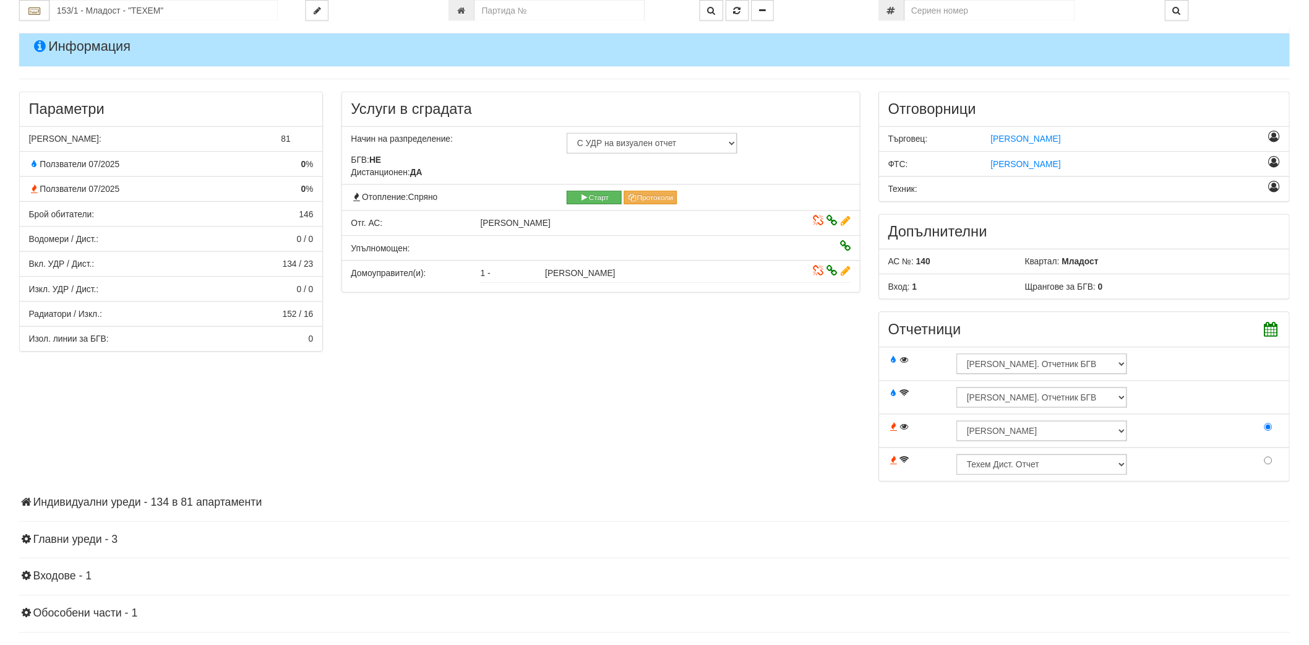
scroll to position [307, 0]
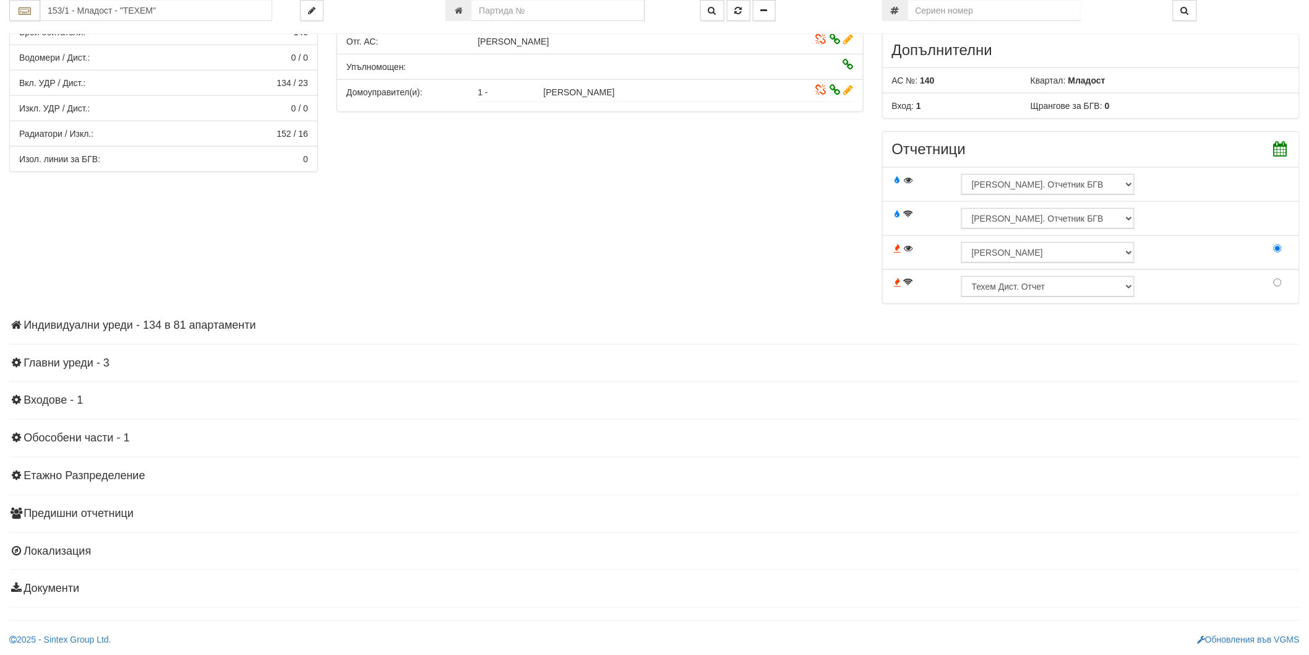
click at [130, 325] on h4 "Индивидуални уреди - 134 в 81 апартаменти" at bounding box center [654, 325] width 1291 height 12
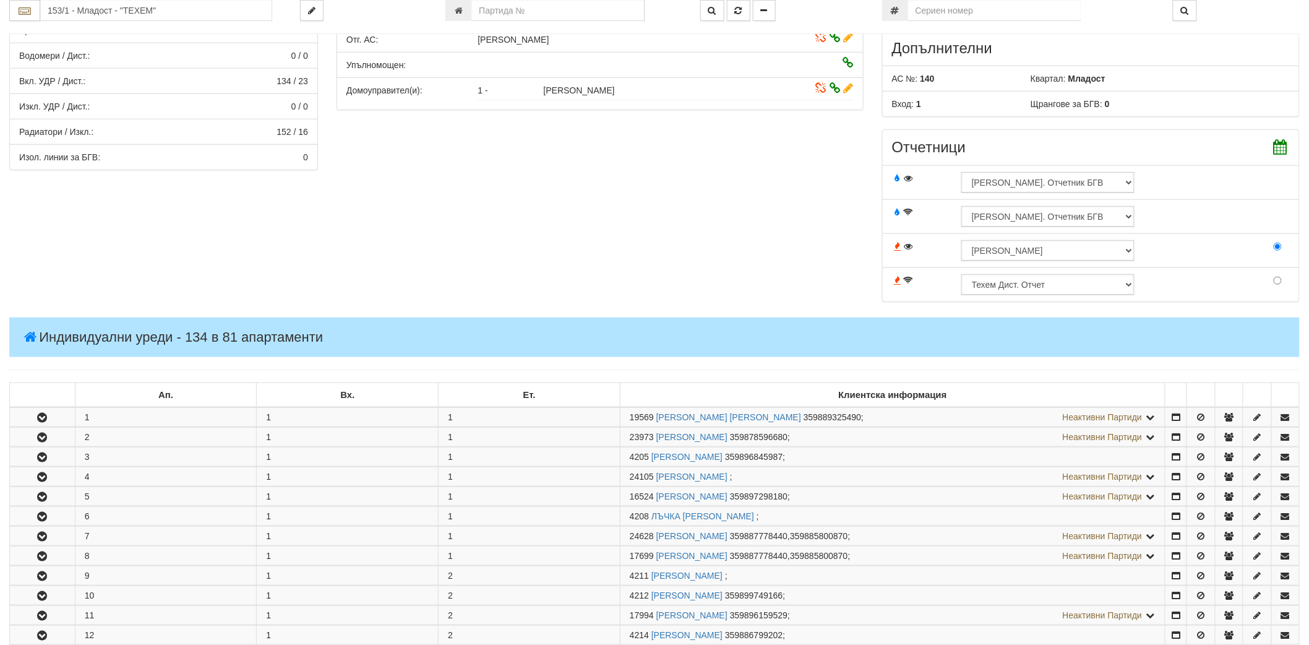
scroll to position [651, 0]
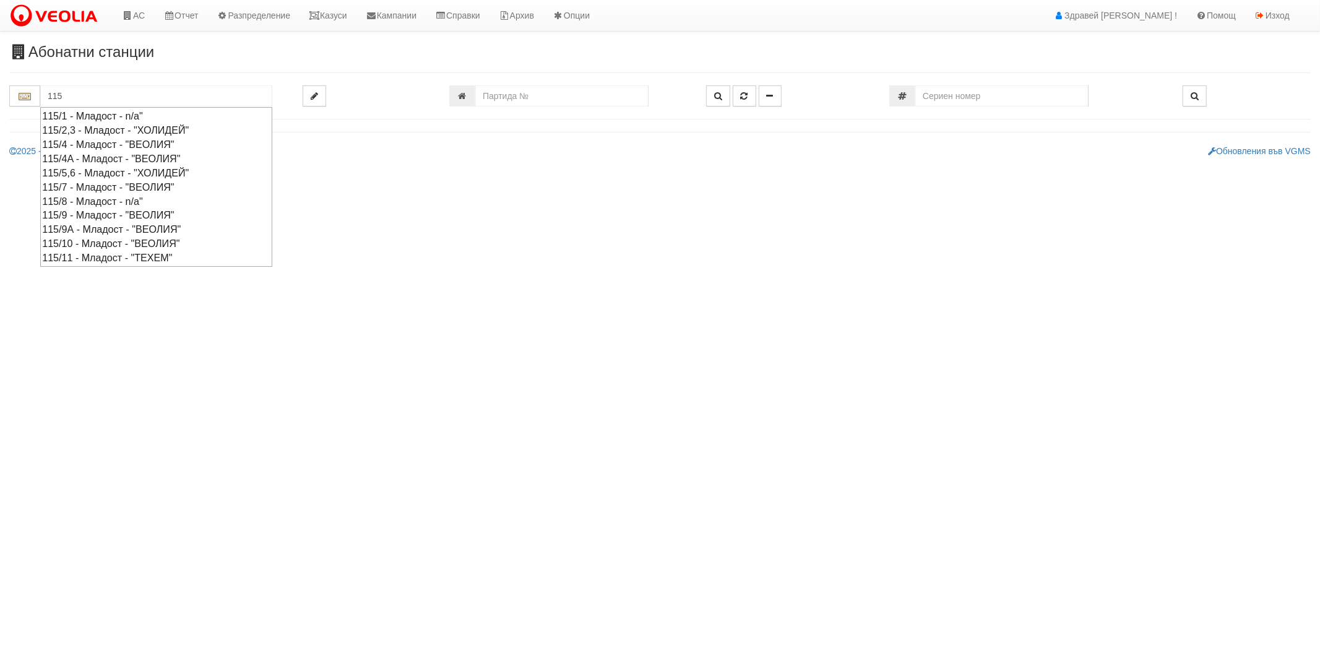
drag, startPoint x: 88, startPoint y: 257, endPoint x: 93, endPoint y: 245, distance: 13.3
click at [93, 245] on ul "115/1 - Младост - n/a" 115/2,3 - Младост - "ХОЛИДЕЙ" 115/4 - Младост - "ВЕОЛИЯ"…" at bounding box center [156, 187] width 232 height 160
click at [93, 245] on div "115/10 - Младост - "ВЕОЛИЯ"" at bounding box center [156, 243] width 228 height 14
type input "115/10 - Младост - "ВЕОЛИЯ""
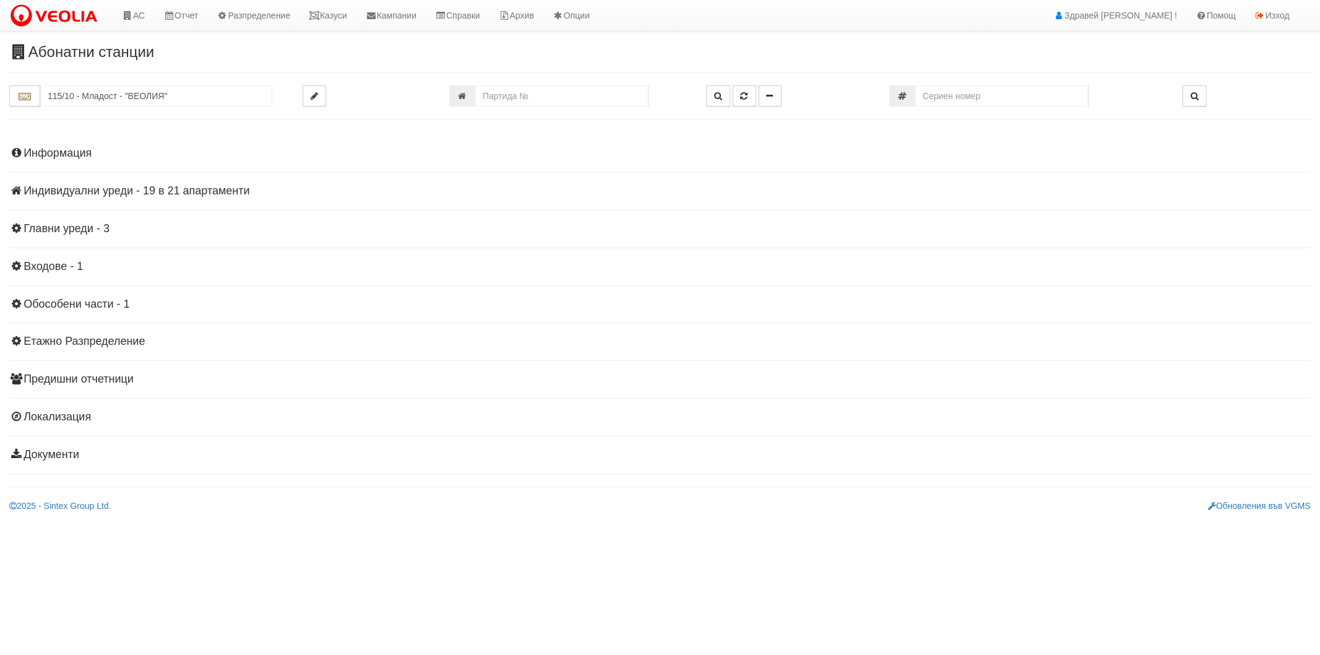
click at [116, 191] on h4 "Индивидуални уреди - 19 в 21 апартаменти" at bounding box center [659, 191] width 1301 height 12
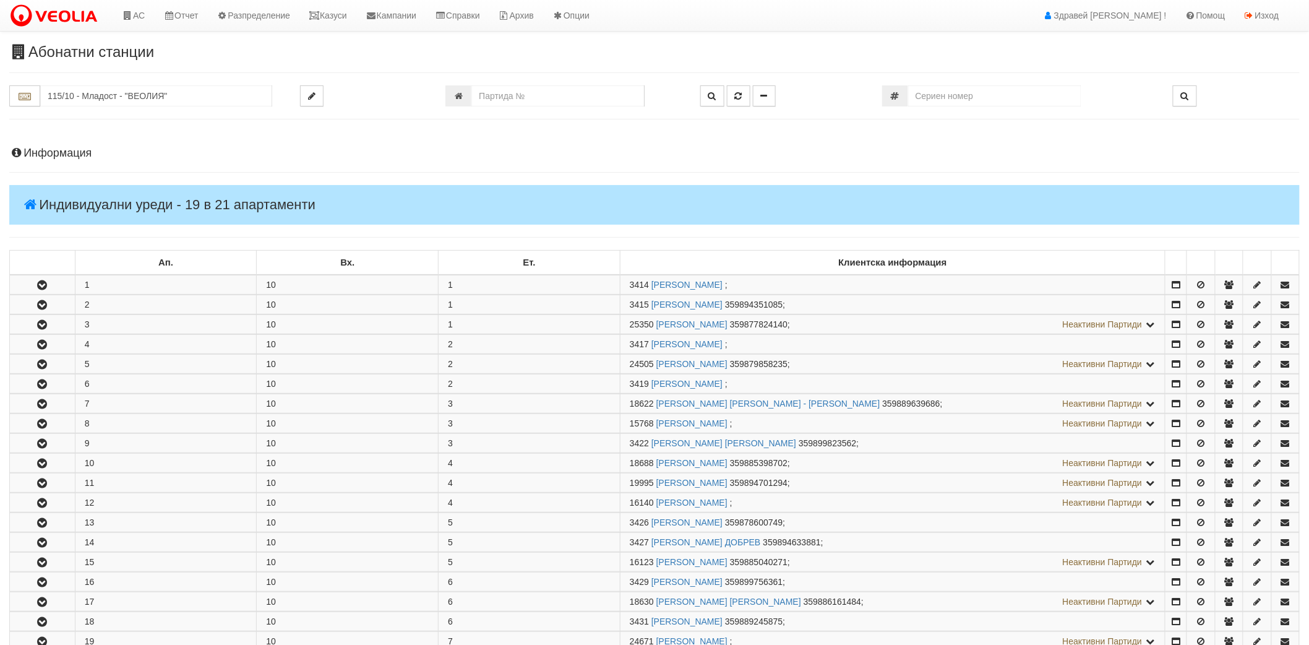
click at [59, 145] on div "Информация Параметри Брой Апартаменти: 21 Ползватели 07/2025 38 % 0 % 45" at bounding box center [654, 539] width 1291 height 814
click at [60, 152] on h4 "Информация" at bounding box center [654, 153] width 1291 height 12
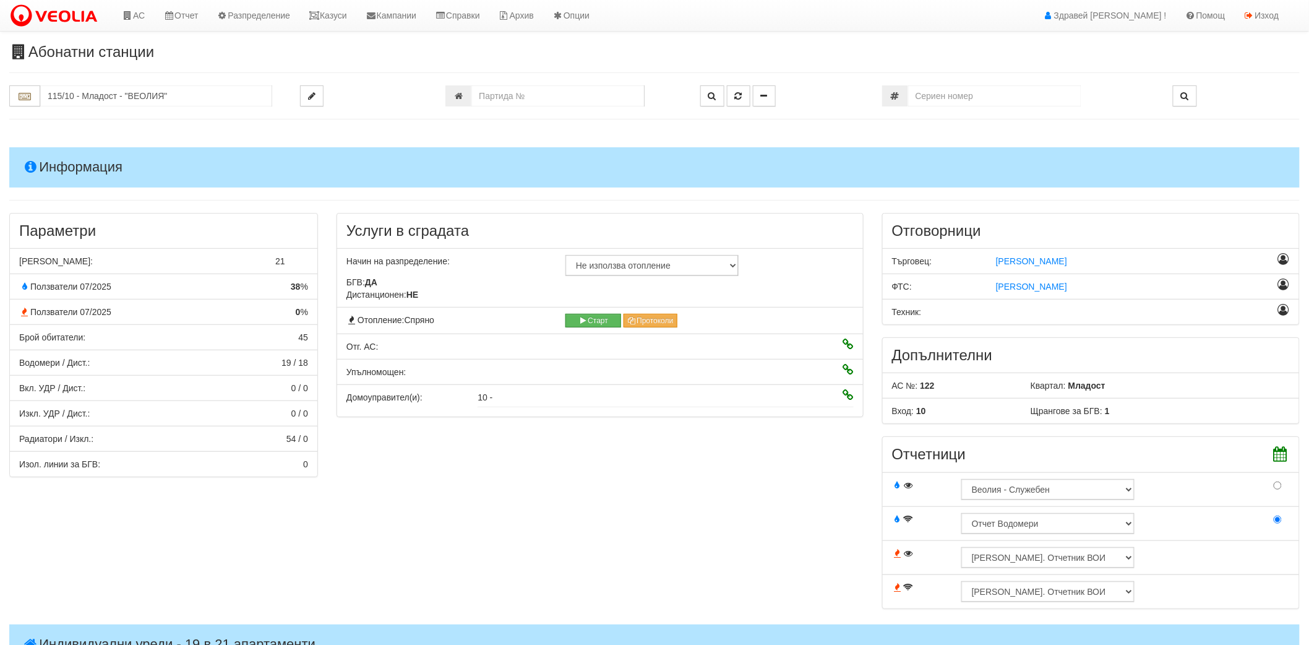
click at [60, 151] on h4 "Информация" at bounding box center [654, 167] width 1291 height 40
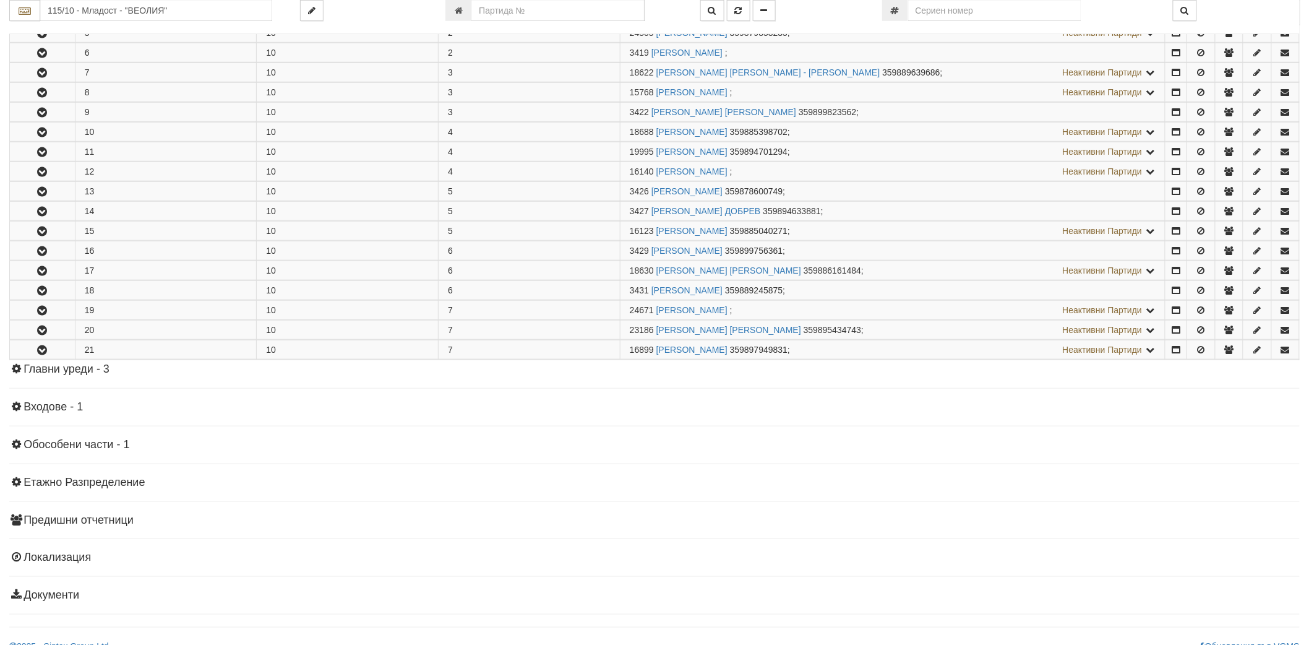
scroll to position [343, 0]
